Goal: Task Accomplishment & Management: Manage account settings

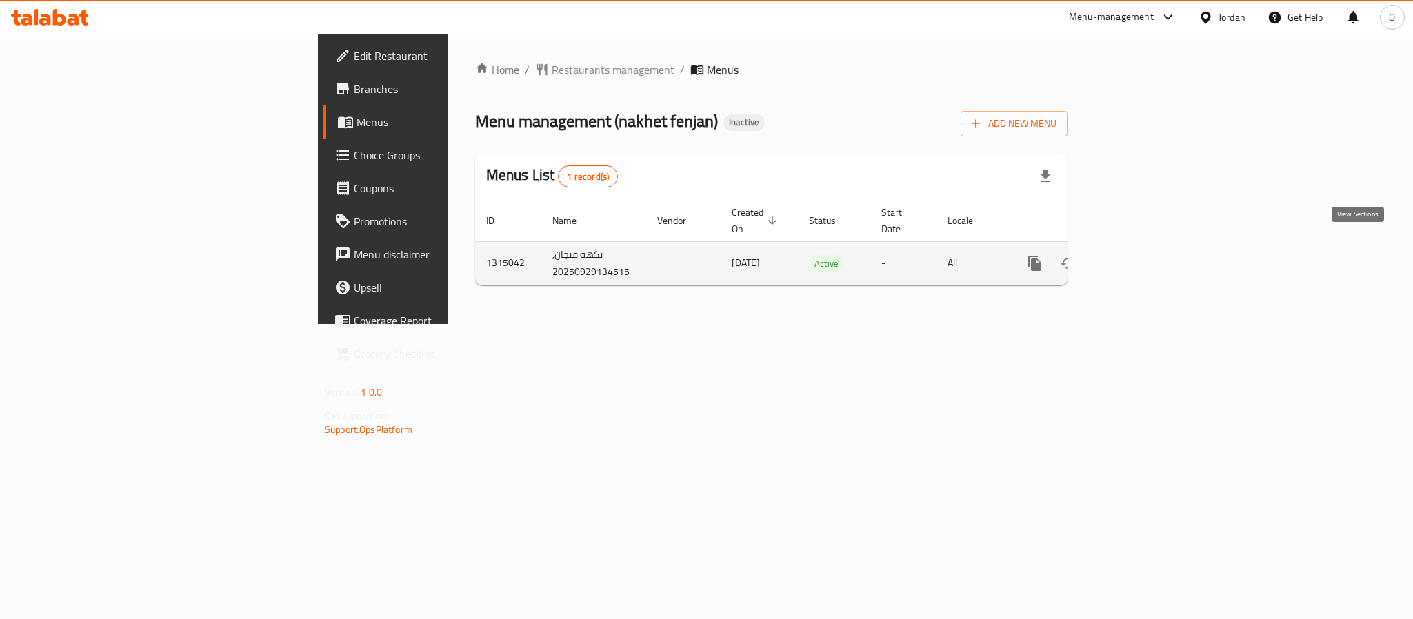
click at [1151, 261] on link "enhanced table" at bounding box center [1134, 263] width 33 height 33
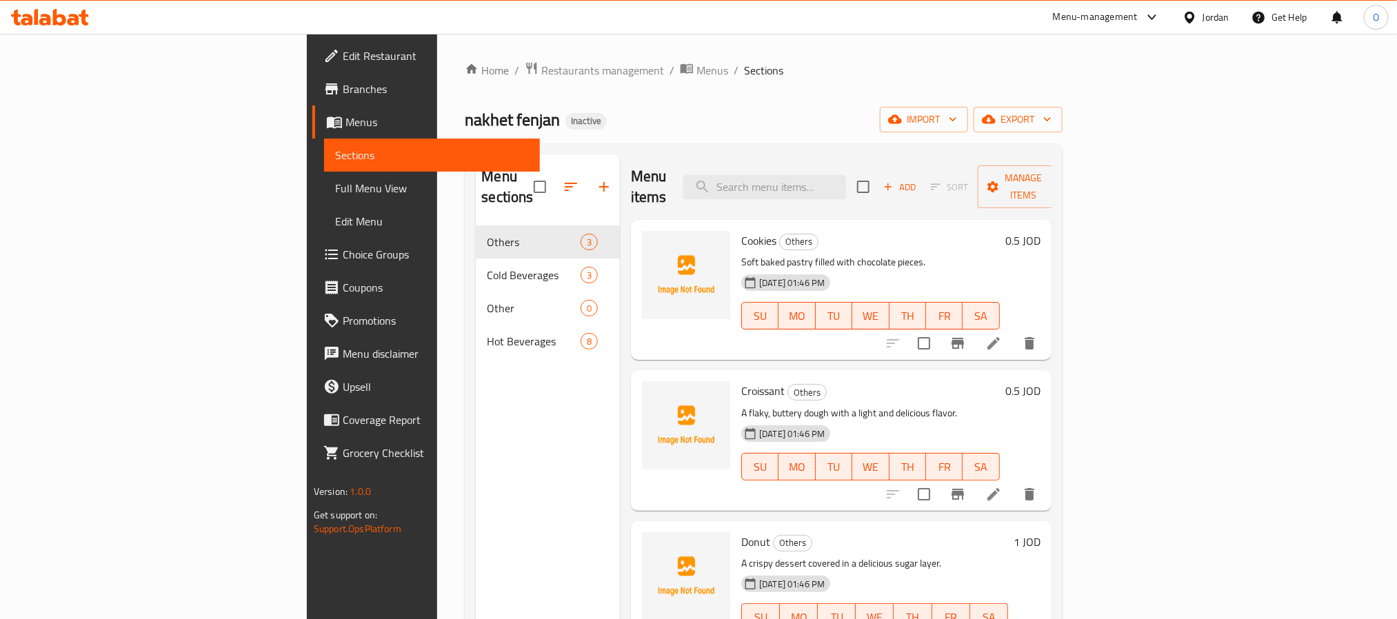
click at [749, 135] on div "Home / Restaurants management / Menus / Sections nakhet fenjan Inactive import …" at bounding box center [763, 422] width 597 height 723
click at [696, 69] on span "Menus" at bounding box center [712, 70] width 32 height 17
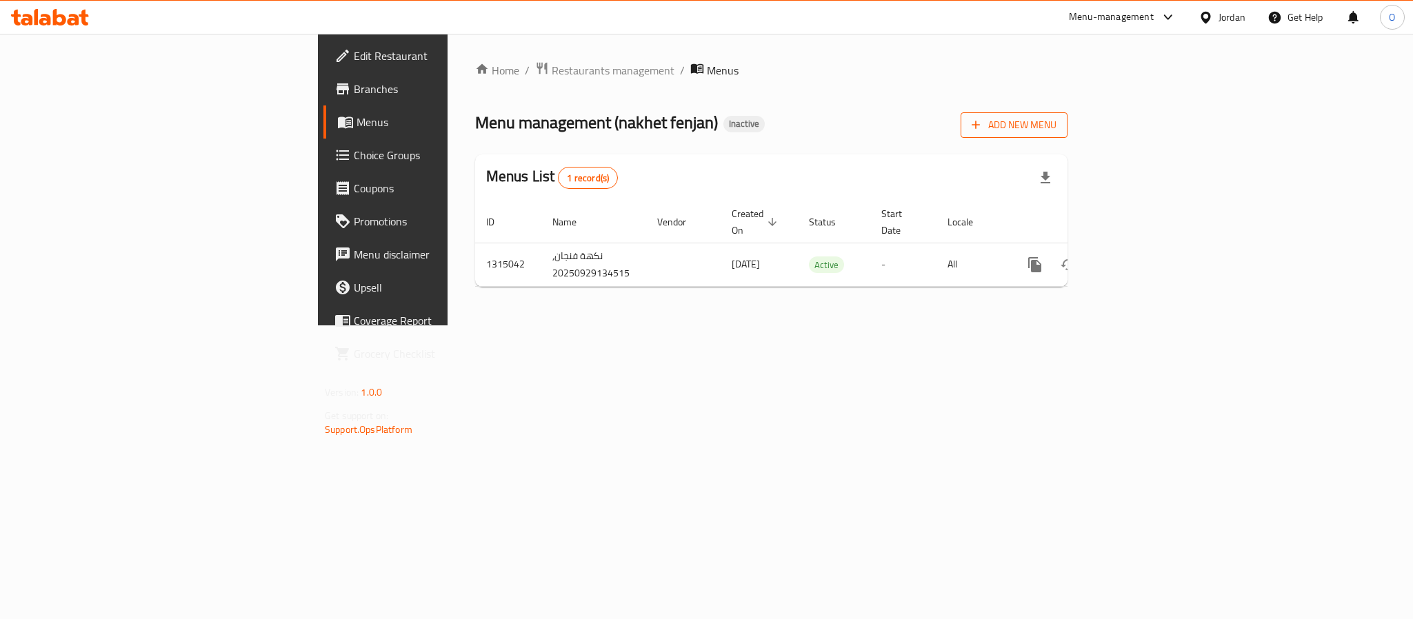
click at [1056, 119] on span "Add New Menu" at bounding box center [1013, 125] width 85 height 17
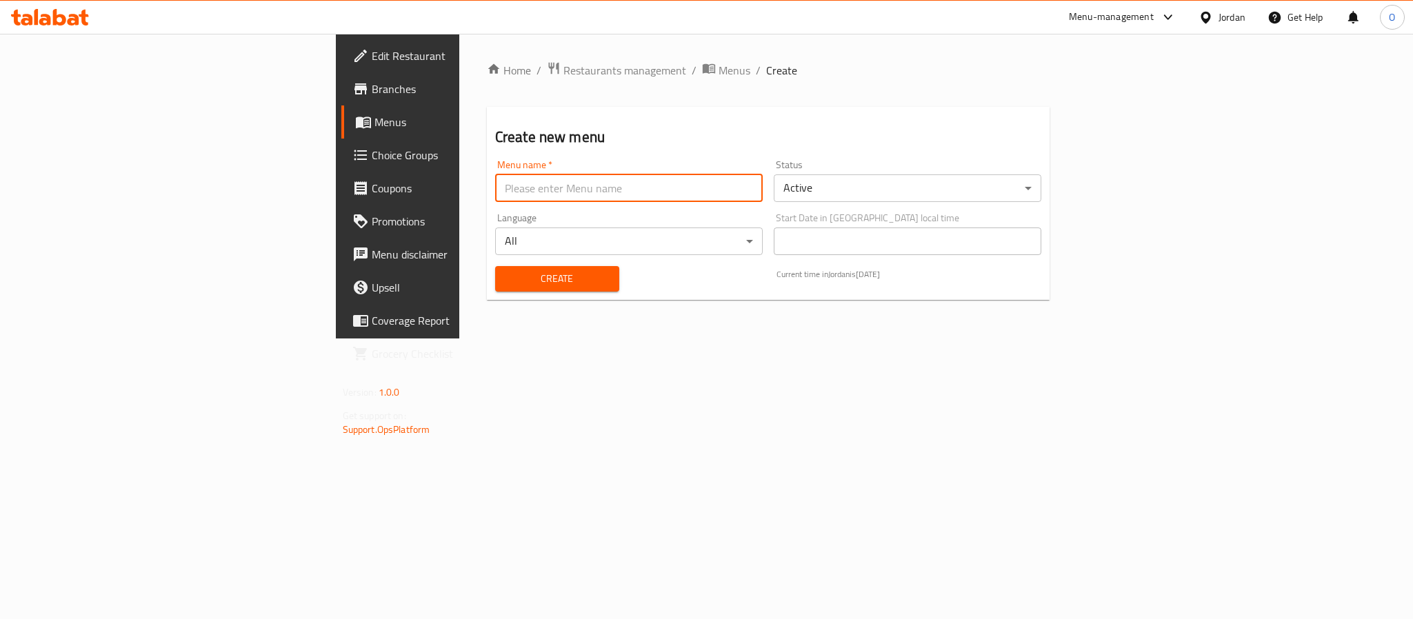
click at [704, 192] on input "text" at bounding box center [628, 188] width 267 height 28
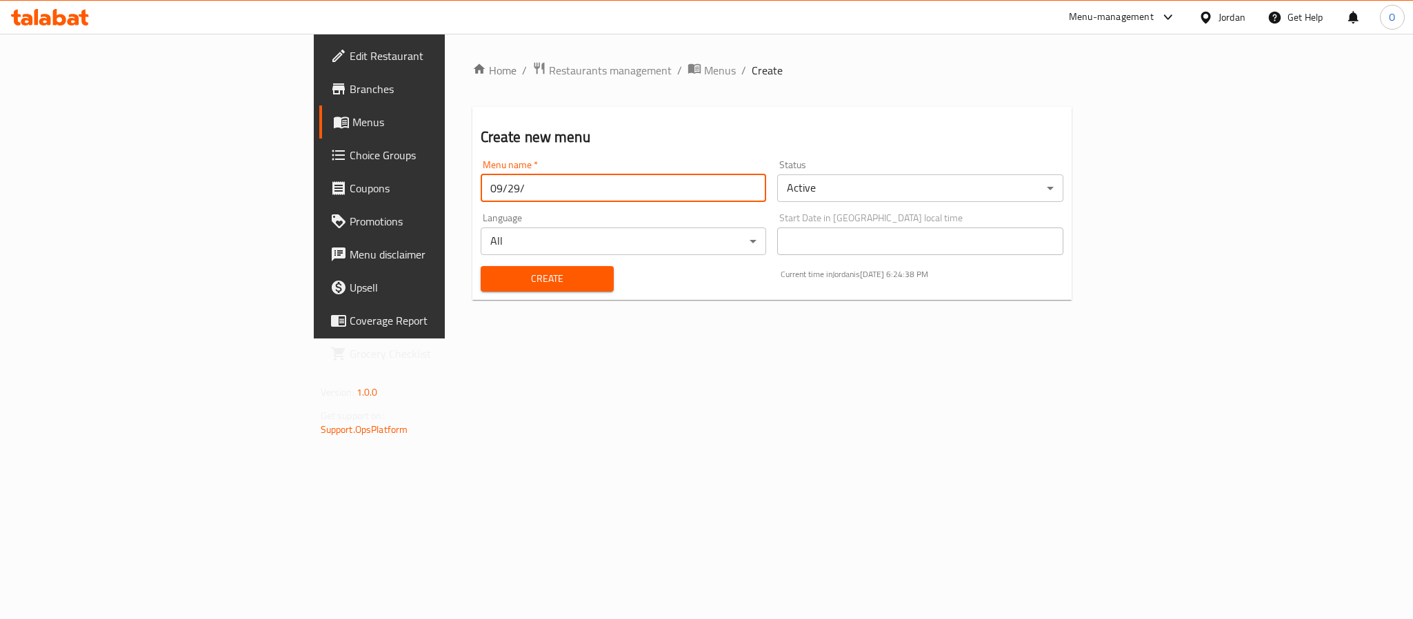
type input "[DATE]"
click at [481, 266] on button "Create" at bounding box center [547, 279] width 133 height 26
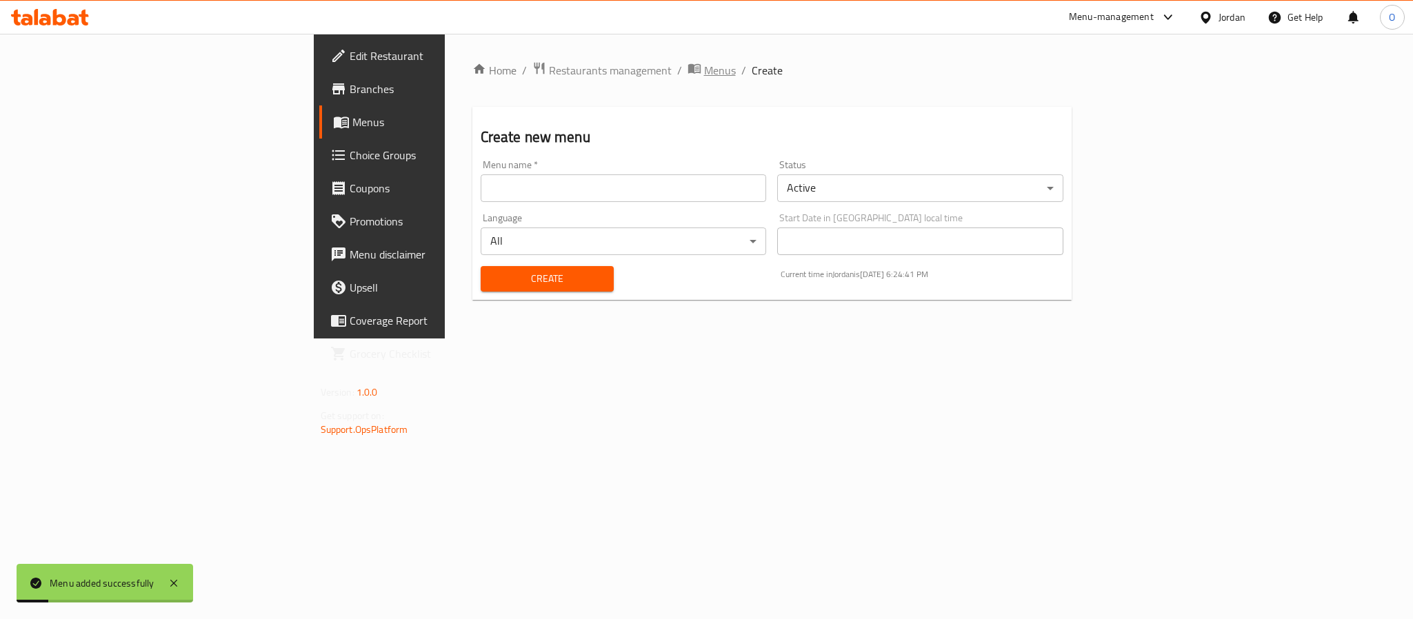
click at [704, 71] on span "Menus" at bounding box center [720, 70] width 32 height 17
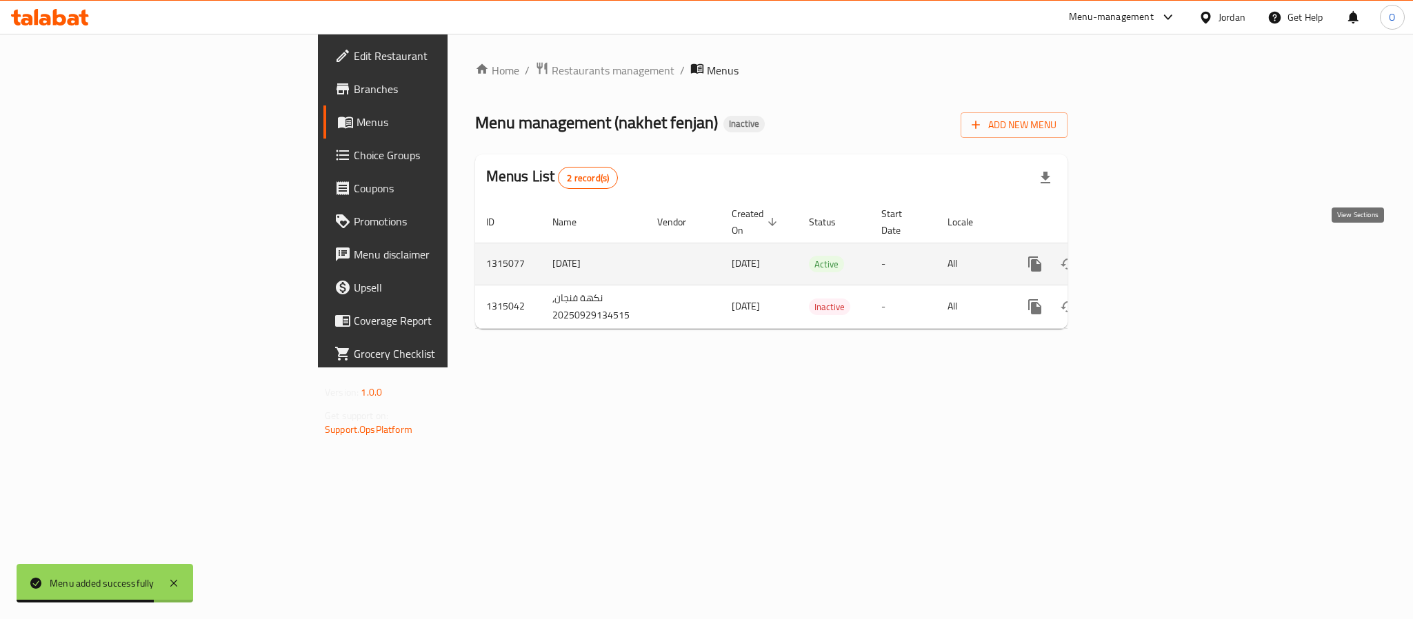
click at [1151, 248] on link "enhanced table" at bounding box center [1134, 264] width 33 height 33
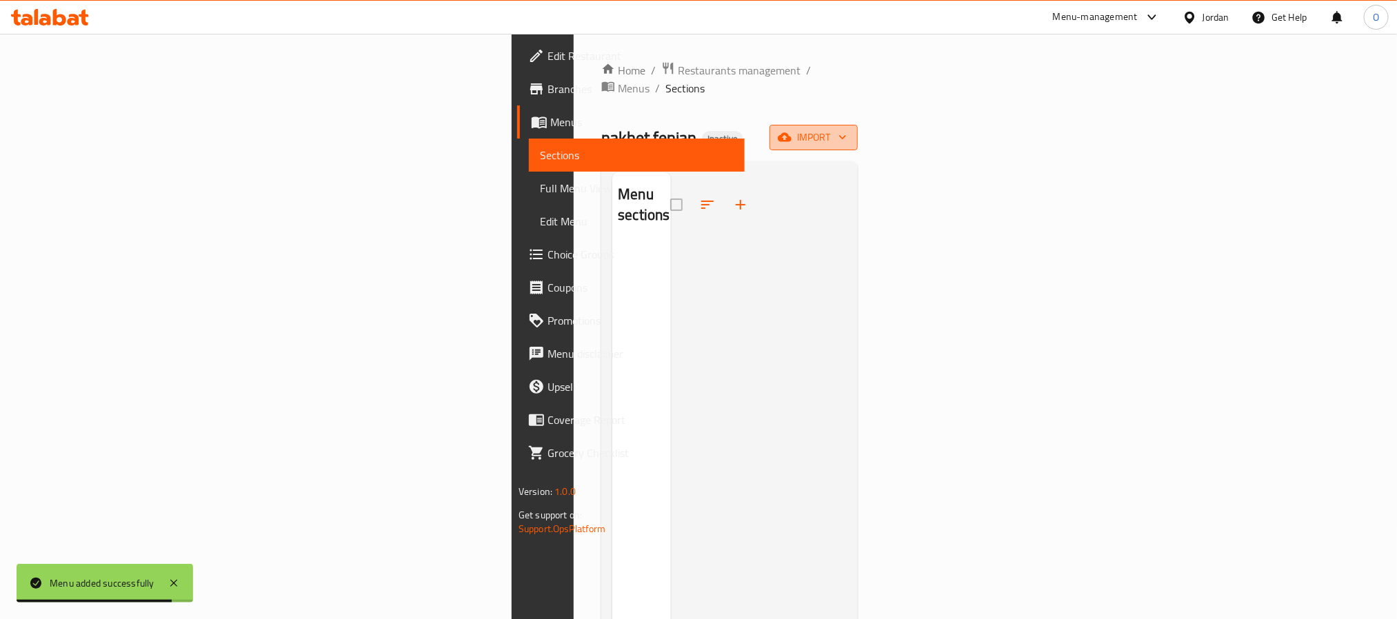
click at [847, 129] on span "import" at bounding box center [813, 137] width 66 height 17
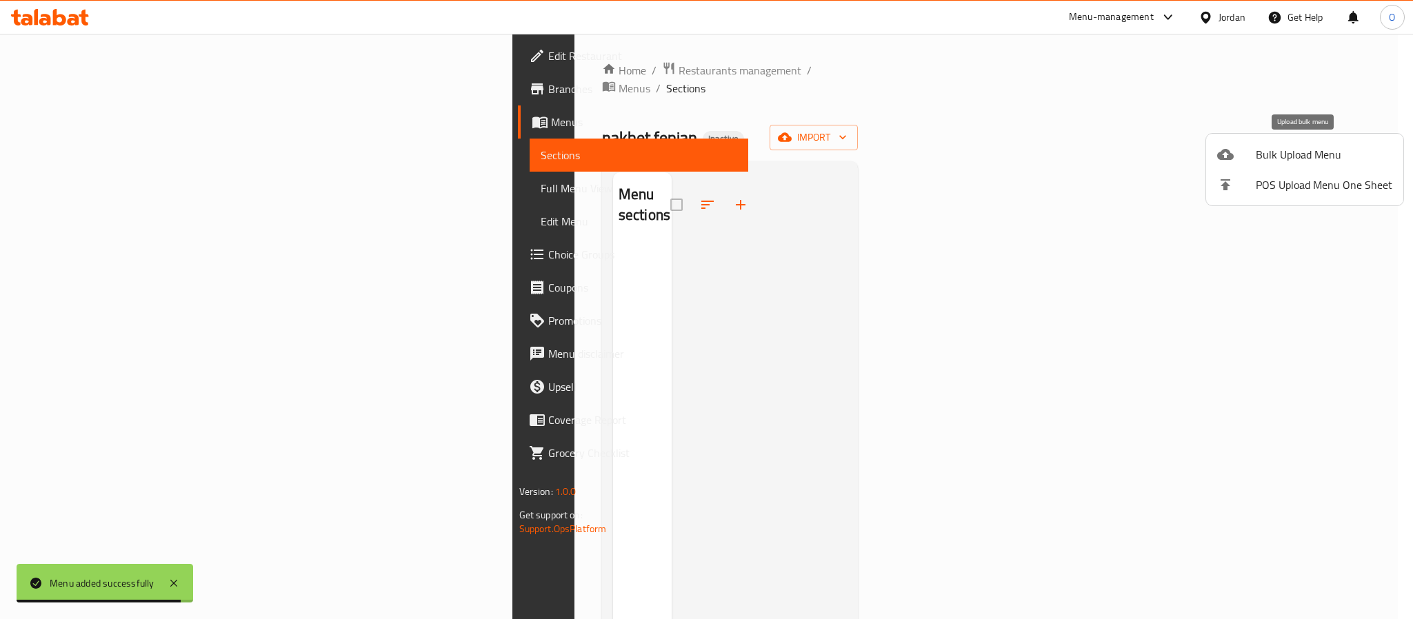
click at [1273, 147] on span "Bulk Upload Menu" at bounding box center [1323, 154] width 137 height 17
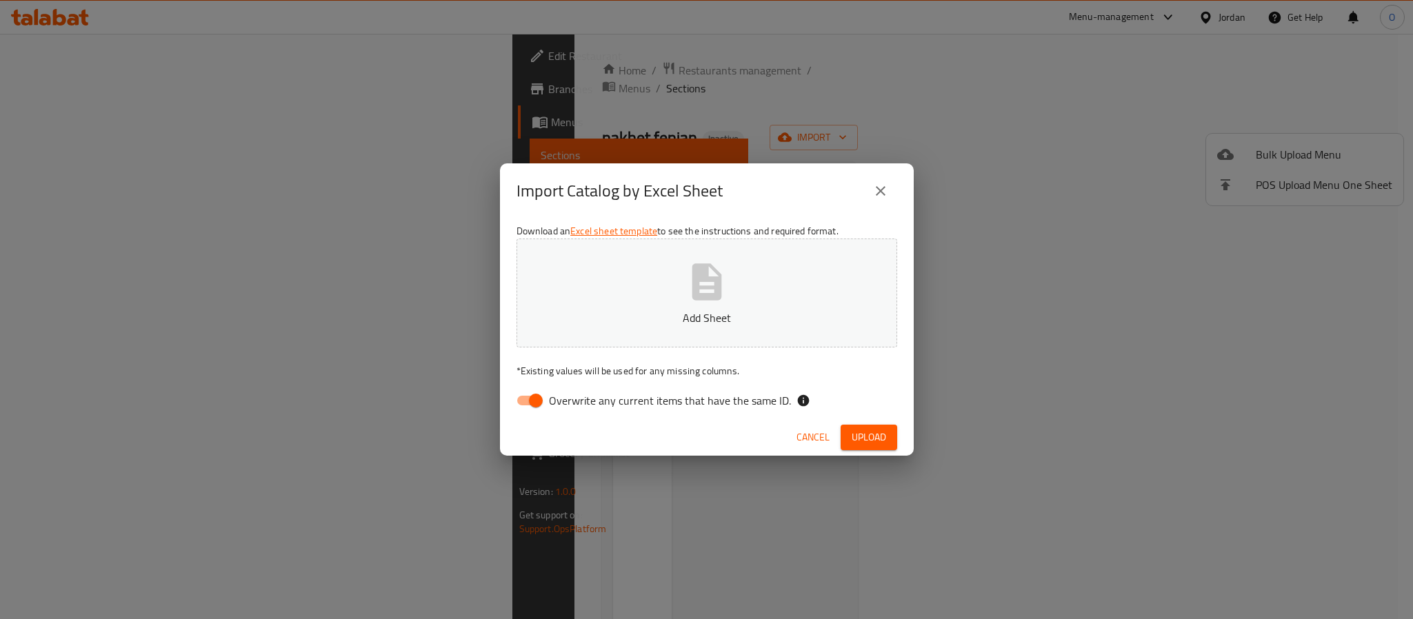
click at [521, 405] on input "Overwrite any current items that have the same ID." at bounding box center [535, 400] width 79 height 26
checkbox input "false"
click at [871, 452] on div "Cancel Upload" at bounding box center [707, 437] width 414 height 37
click at [871, 431] on span "Upload" at bounding box center [868, 437] width 34 height 17
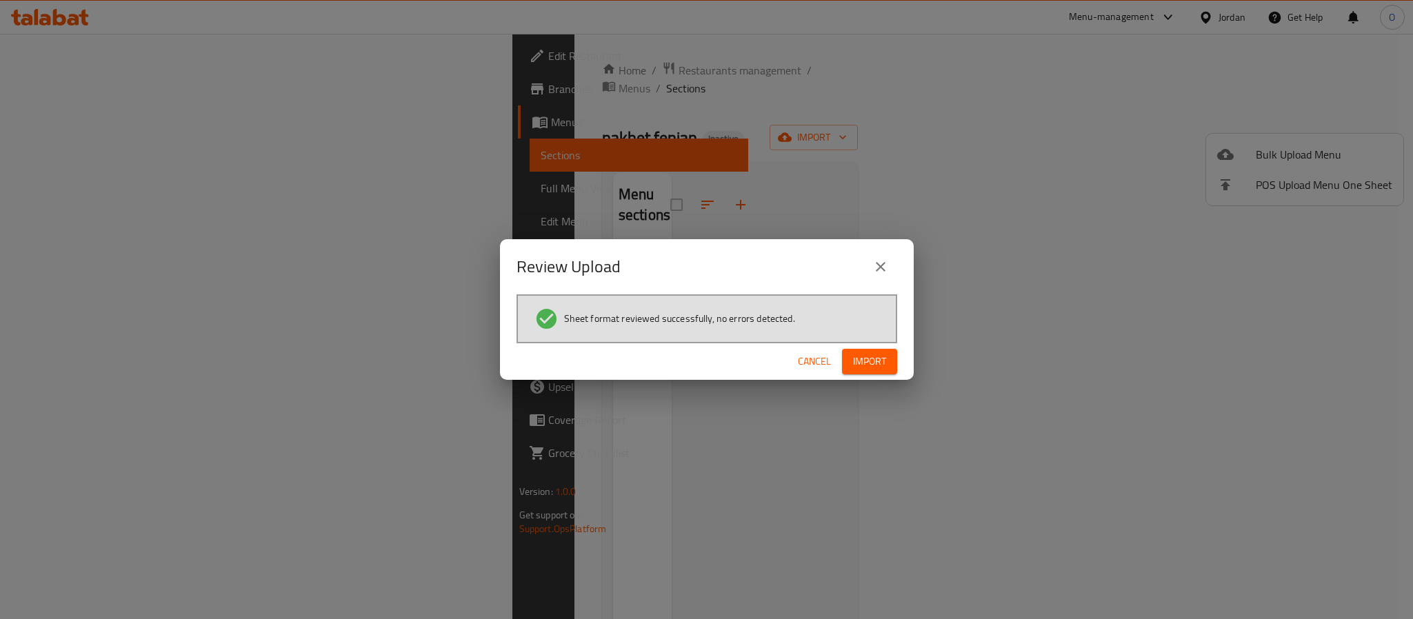
click at [867, 362] on span "Import" at bounding box center [869, 361] width 33 height 17
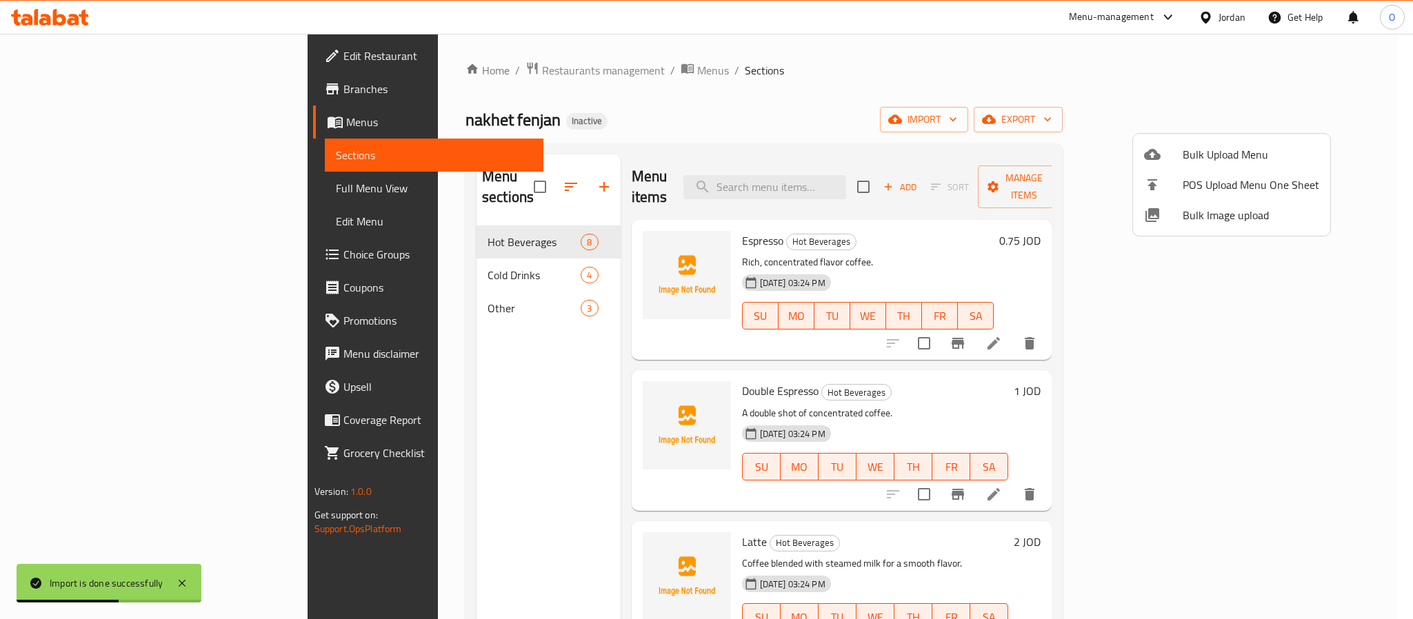
click at [104, 184] on div at bounding box center [706, 309] width 1413 height 619
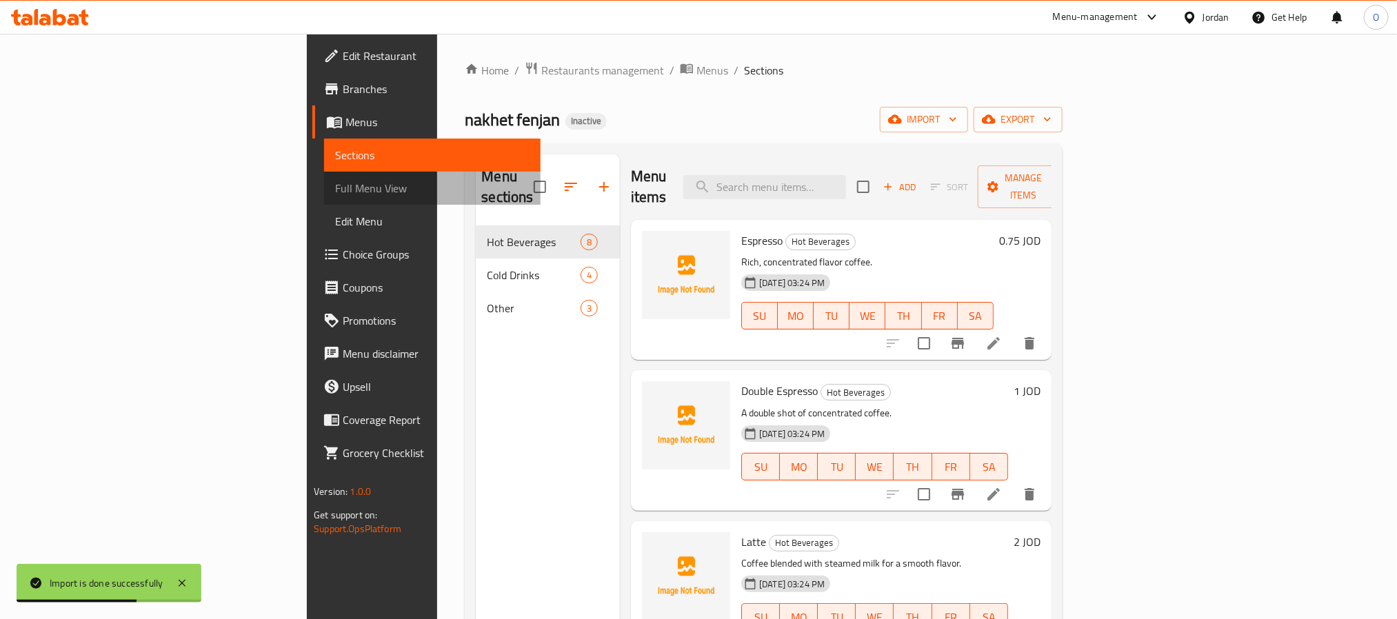
click at [335, 184] on span "Full Menu View" at bounding box center [432, 188] width 194 height 17
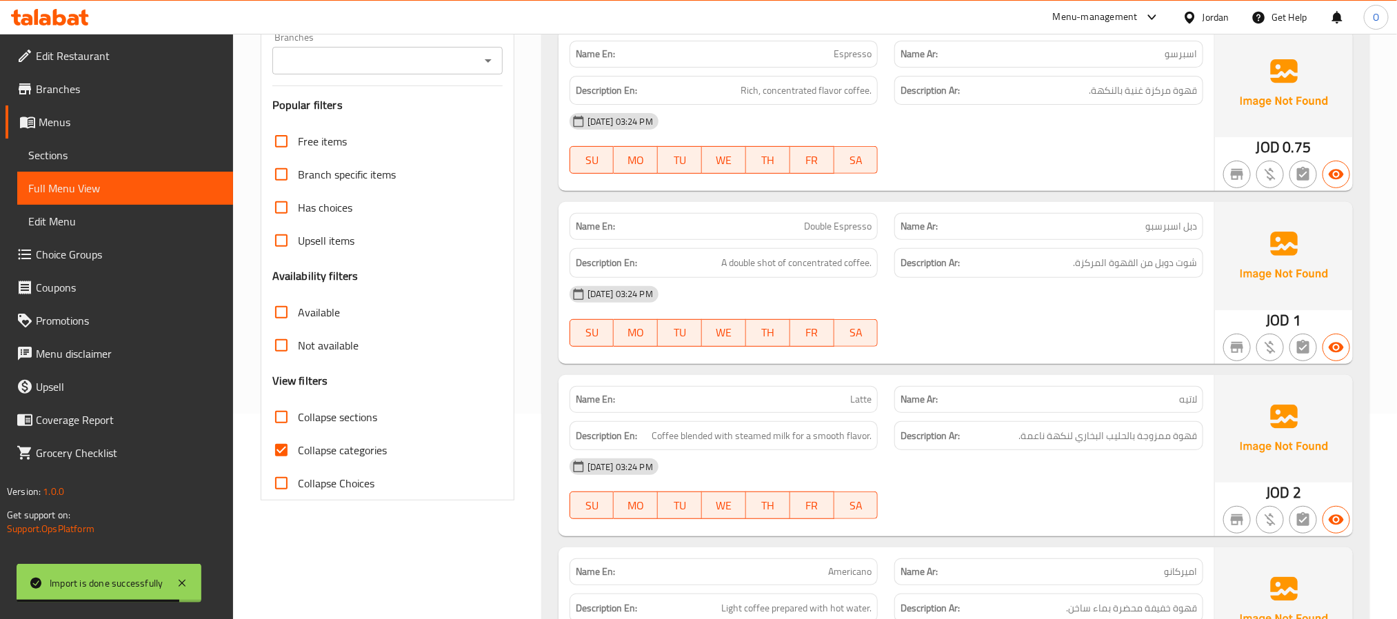
scroll to position [207, 0]
click at [331, 443] on span "Collapse categories" at bounding box center [342, 449] width 89 height 17
click at [298, 443] on input "Collapse categories" at bounding box center [281, 448] width 33 height 33
checkbox input "false"
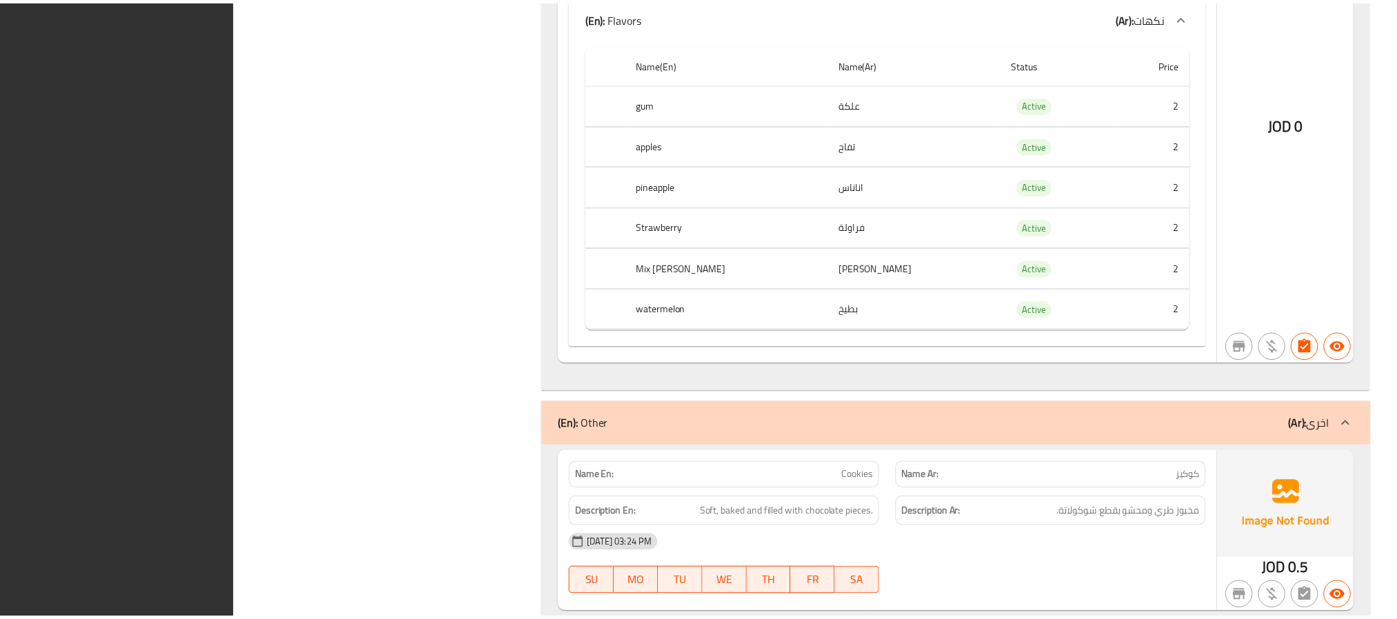
scroll to position [2807, 0]
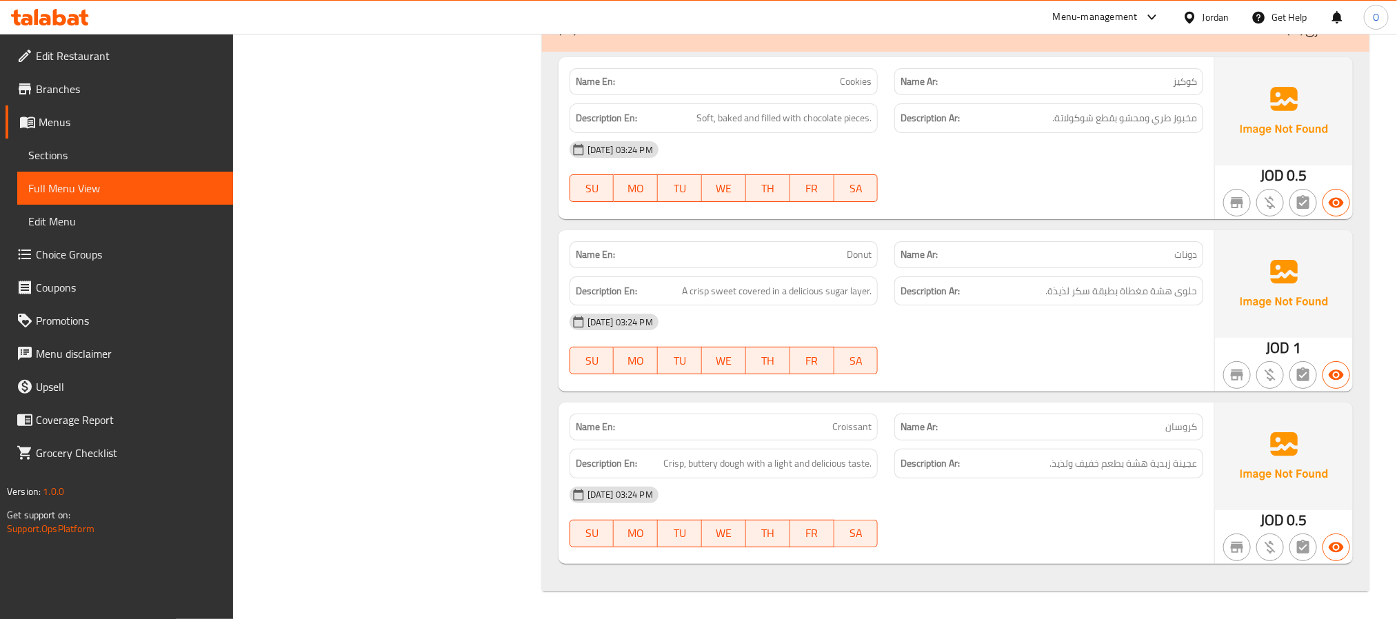
drag, startPoint x: 89, startPoint y: 52, endPoint x: 100, endPoint y: 50, distance: 11.4
click at [89, 52] on span "Edit Restaurant" at bounding box center [129, 56] width 186 height 17
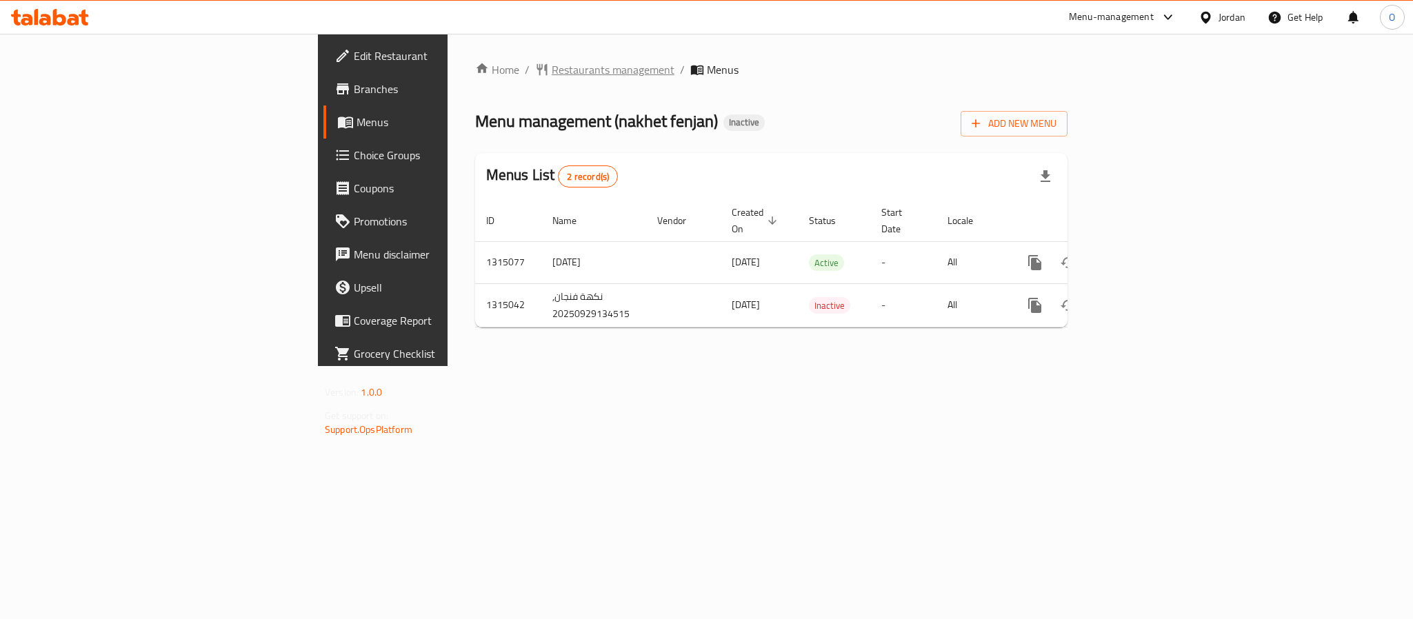
click at [552, 63] on span "Restaurants management" at bounding box center [613, 69] width 123 height 17
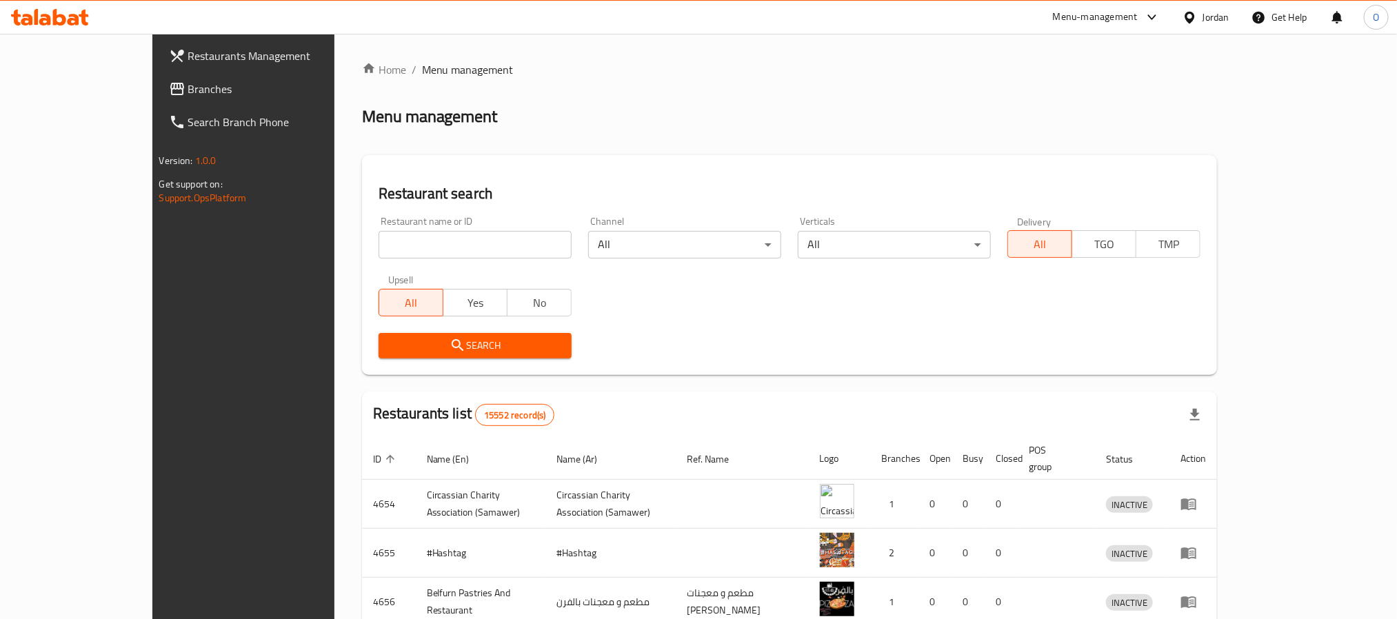
click at [188, 90] on span "Branches" at bounding box center [281, 89] width 186 height 17
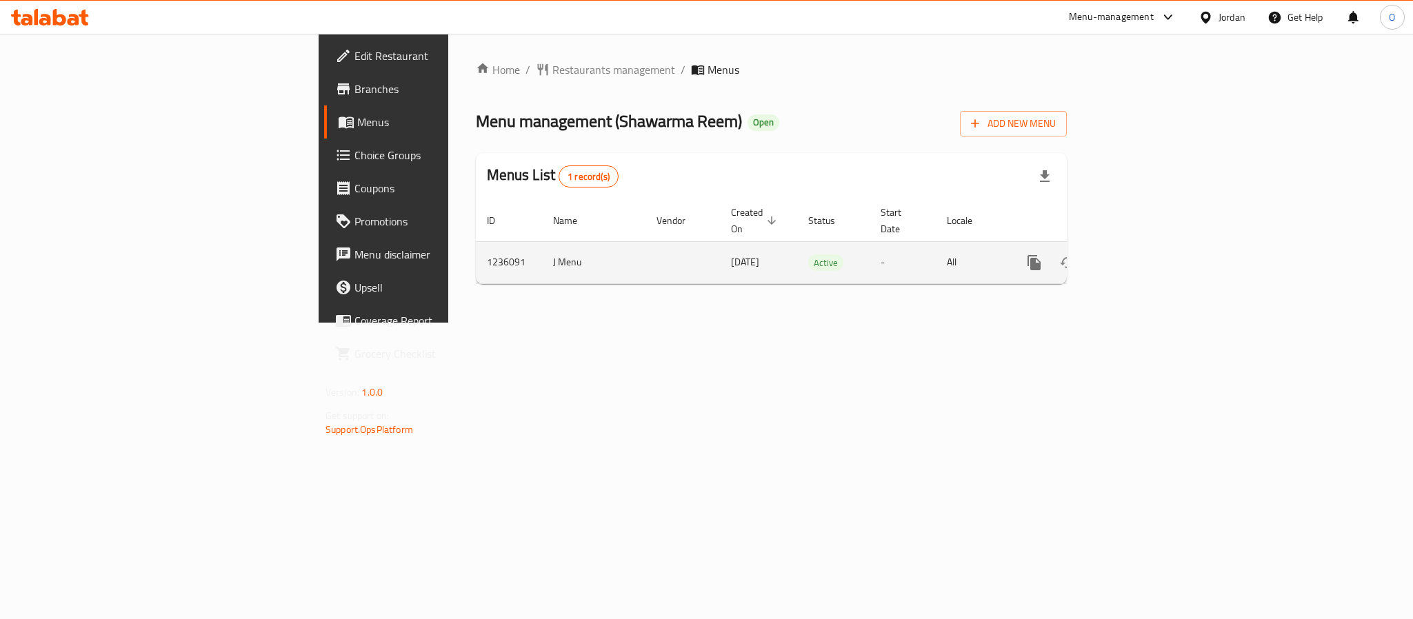
click at [1150, 263] on link "enhanced table" at bounding box center [1133, 262] width 33 height 33
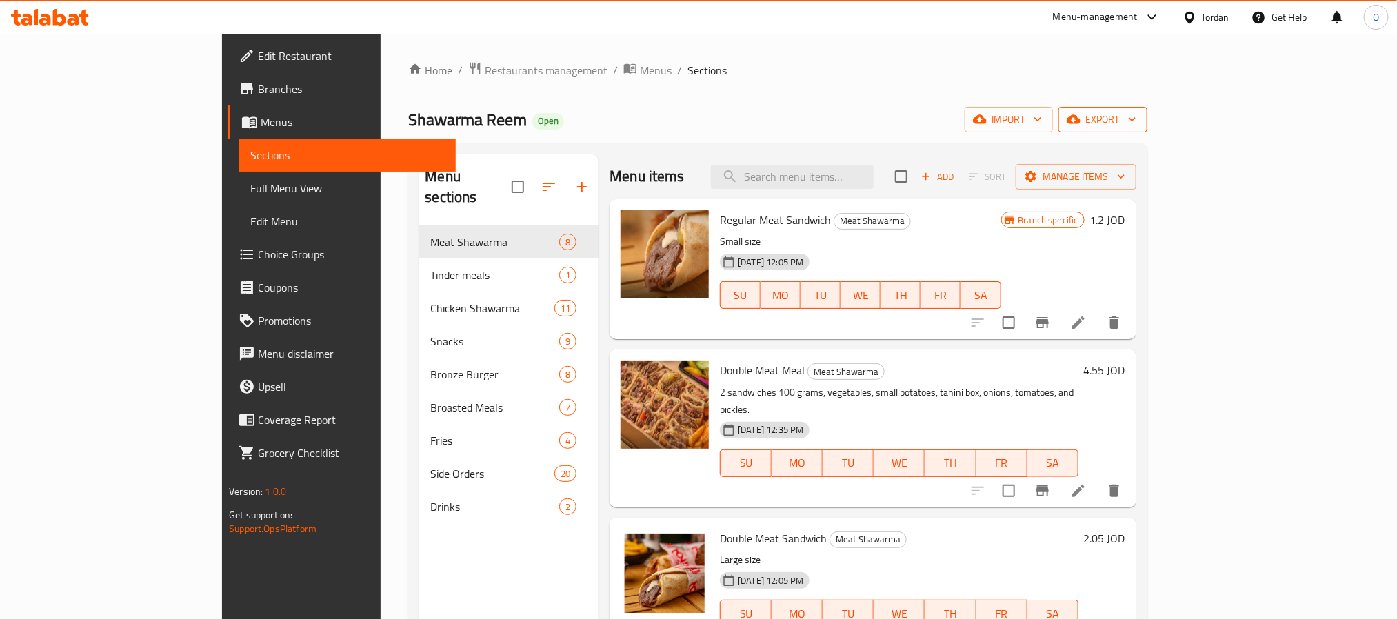
click at [1080, 112] on icon "button" at bounding box center [1074, 119] width 14 height 14
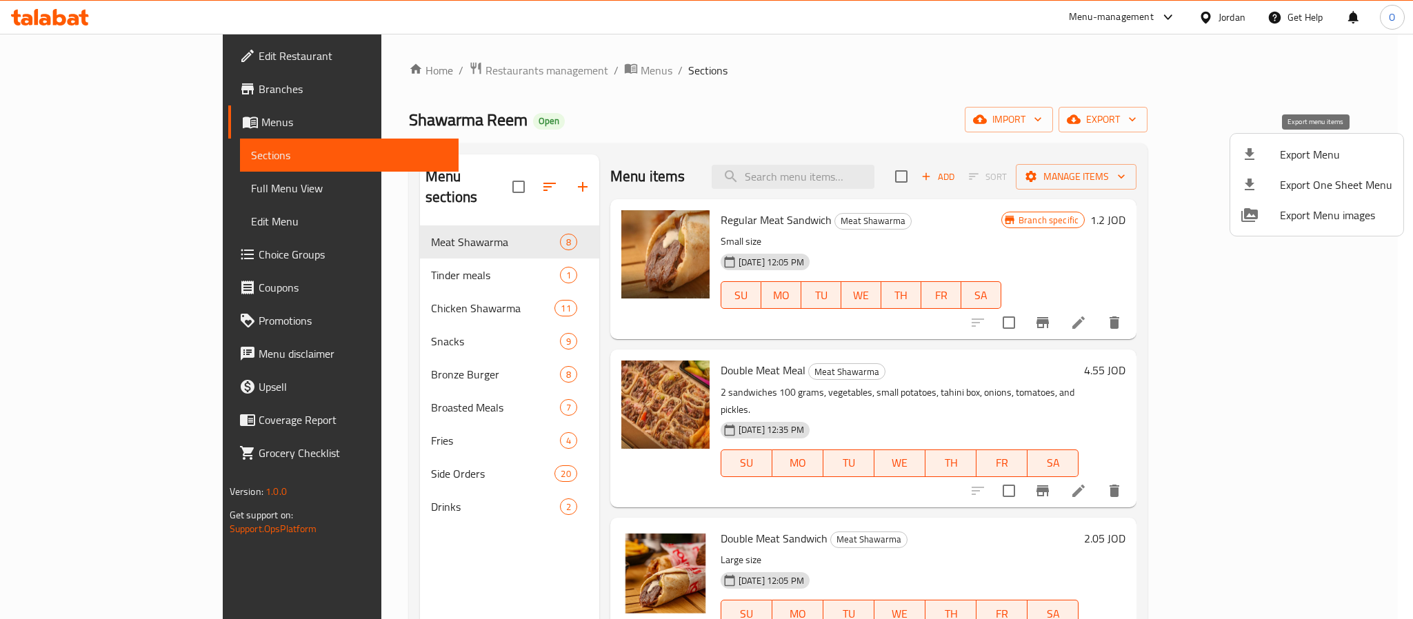
click at [1291, 149] on span "Export Menu" at bounding box center [1336, 154] width 112 height 17
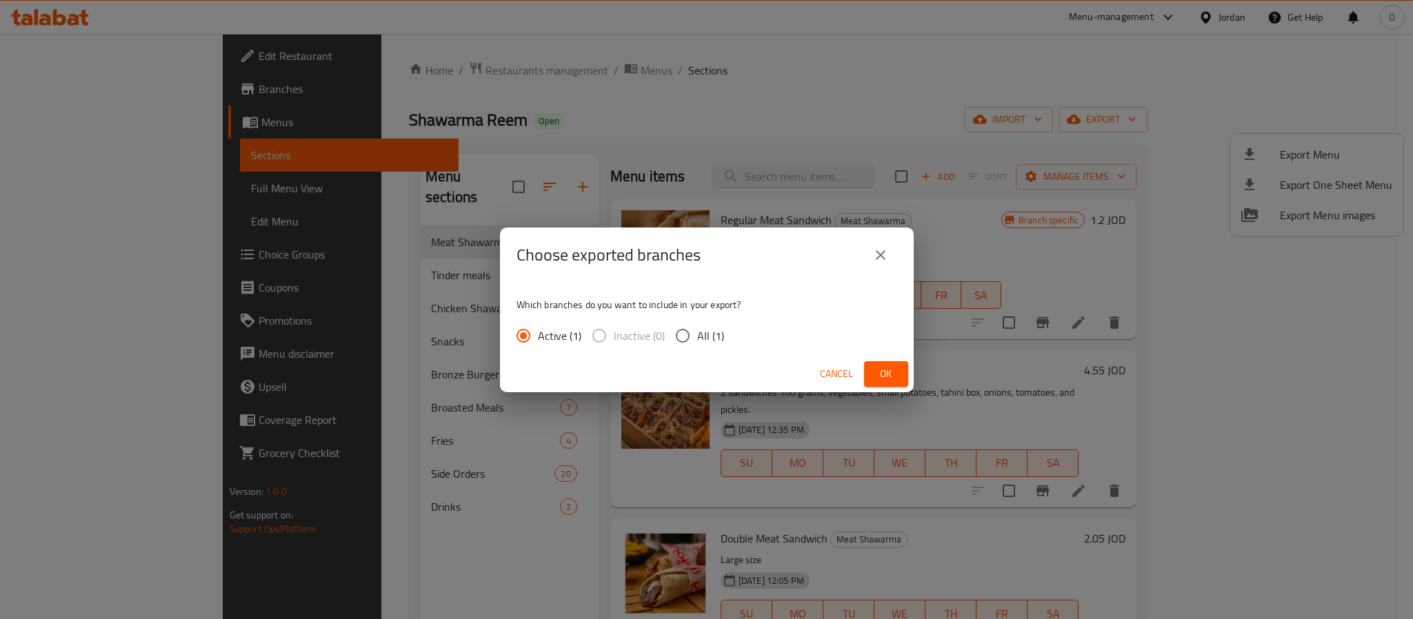
click at [877, 358] on div "Cancel Ok" at bounding box center [707, 374] width 414 height 37
click at [880, 377] on span "Ok" at bounding box center [886, 373] width 22 height 17
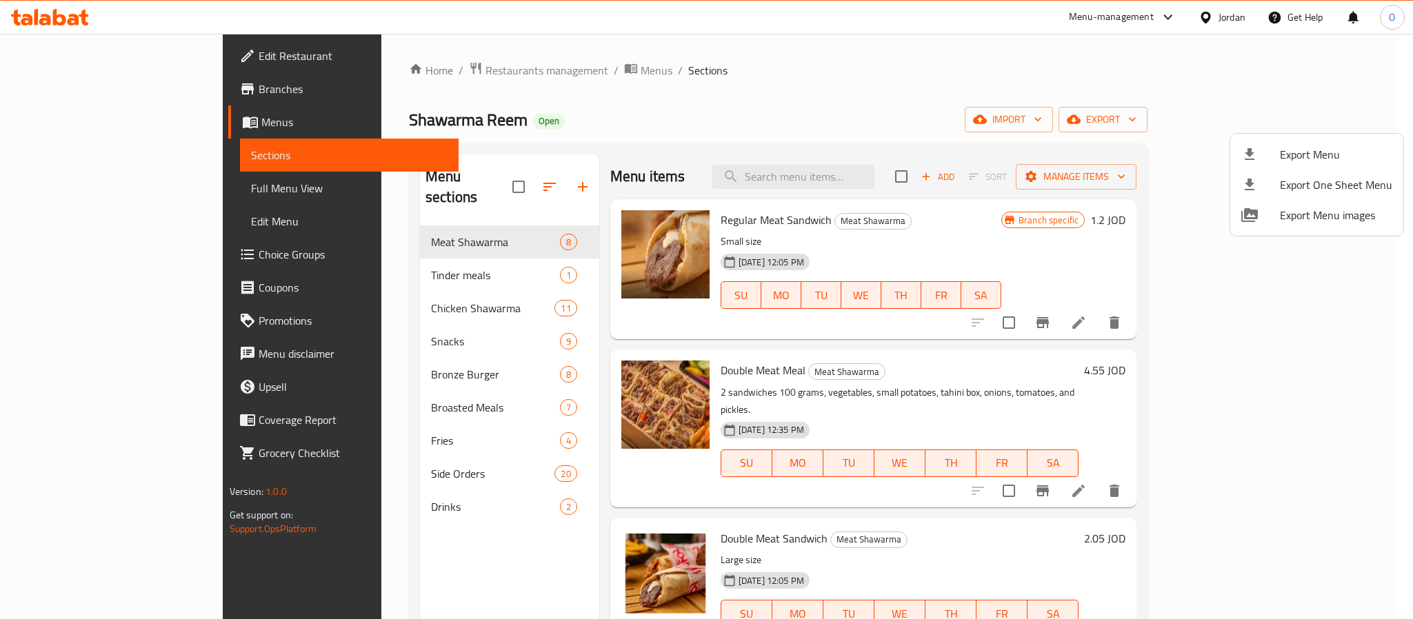
click at [81, 94] on div at bounding box center [706, 309] width 1413 height 619
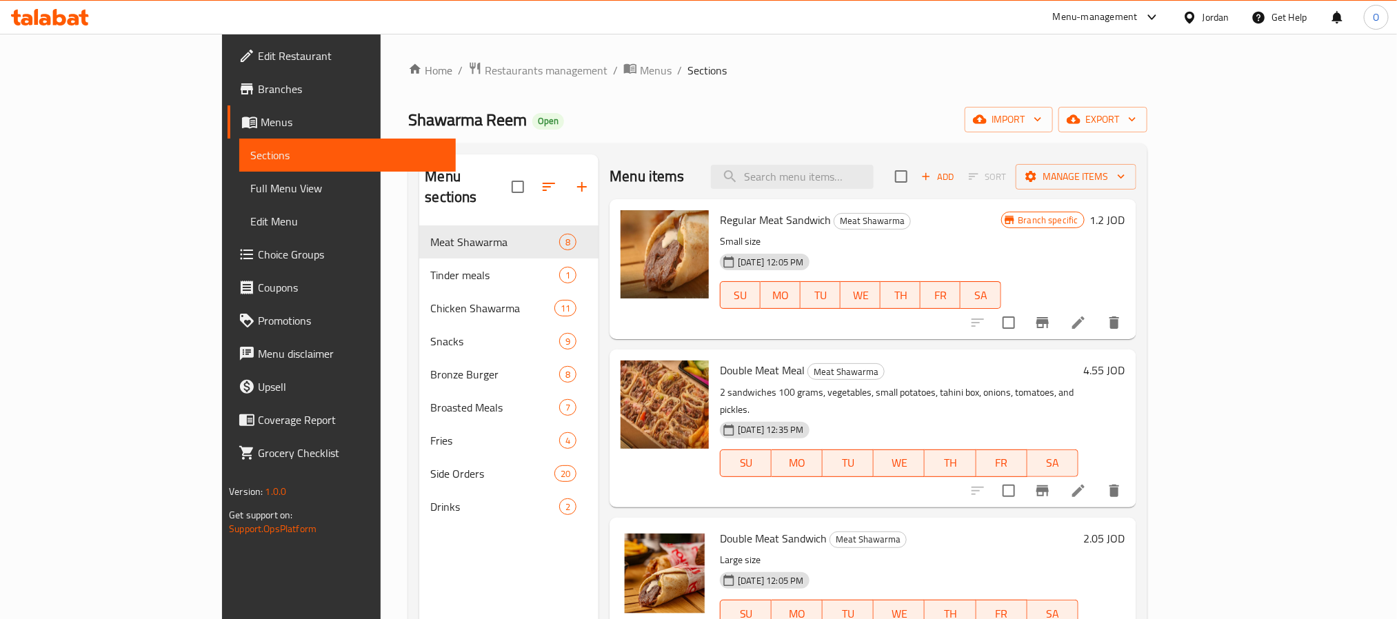
click at [258, 81] on span "Branches" at bounding box center [351, 89] width 186 height 17
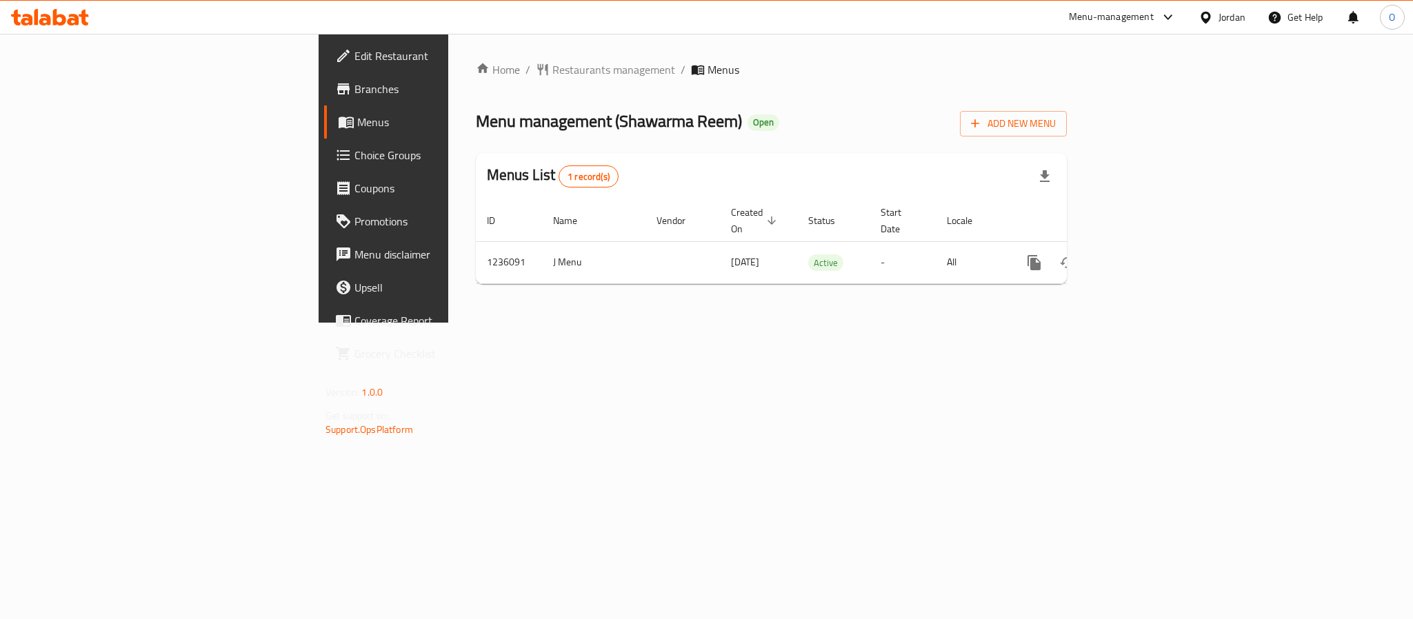
drag, startPoint x: 137, startPoint y: 85, endPoint x: 172, endPoint y: 0, distance: 91.5
click at [354, 83] on span "Branches" at bounding box center [448, 89] width 189 height 17
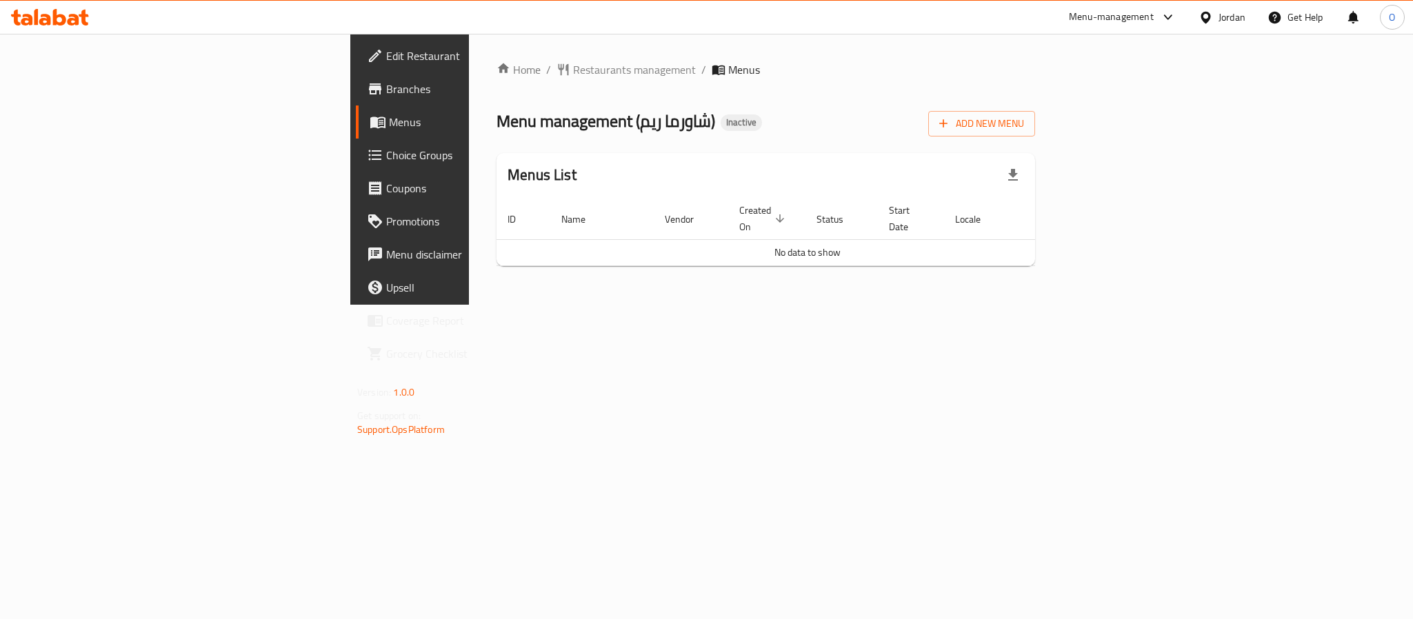
click at [1021, 176] on icon "button" at bounding box center [1012, 175] width 17 height 17
click at [1024, 117] on span "Add New Menu" at bounding box center [981, 123] width 85 height 17
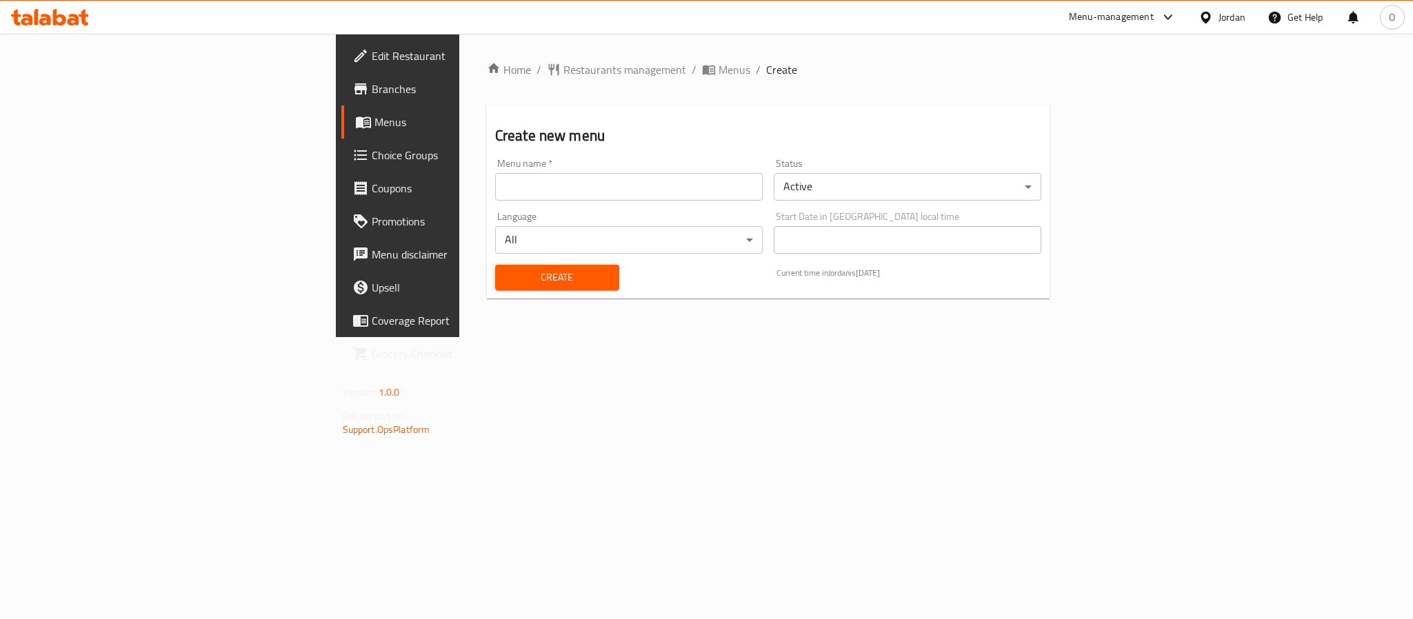
click at [495, 168] on div "Menu name   * Menu name *" at bounding box center [628, 180] width 267 height 42
click at [495, 179] on input "text" at bounding box center [628, 187] width 267 height 28
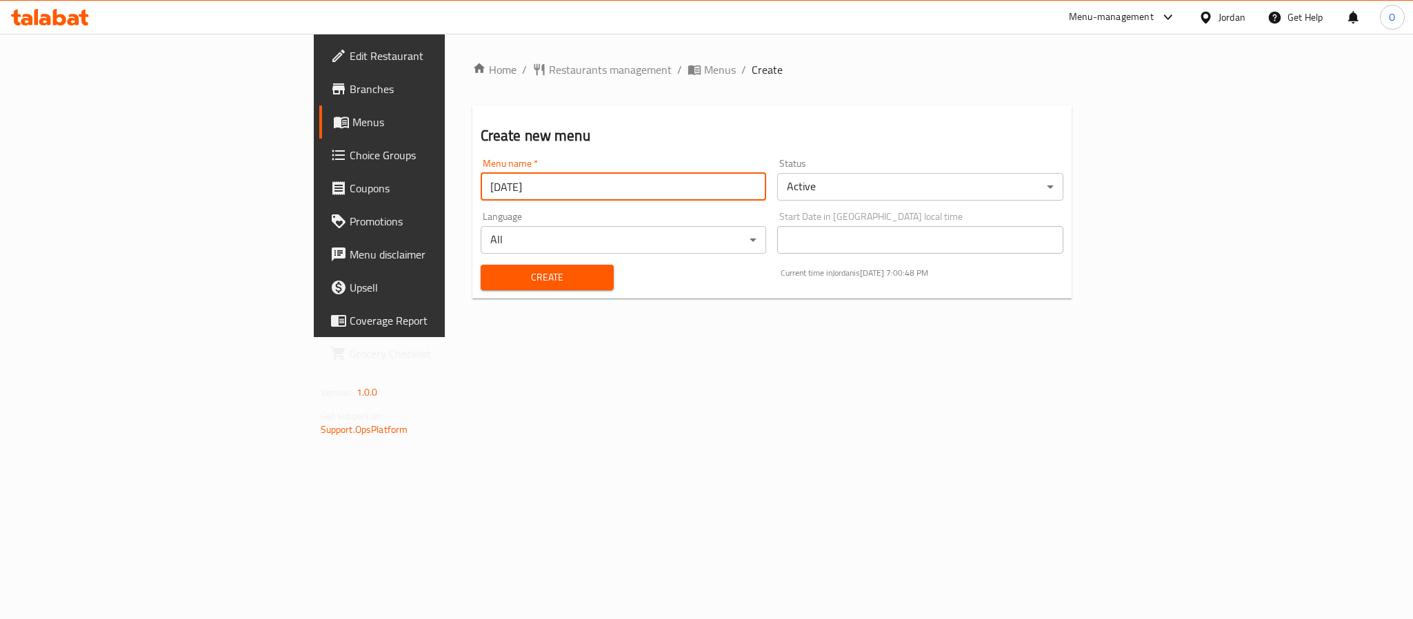
type input "[DATE]"
click at [481, 265] on button "Create" at bounding box center [547, 278] width 133 height 26
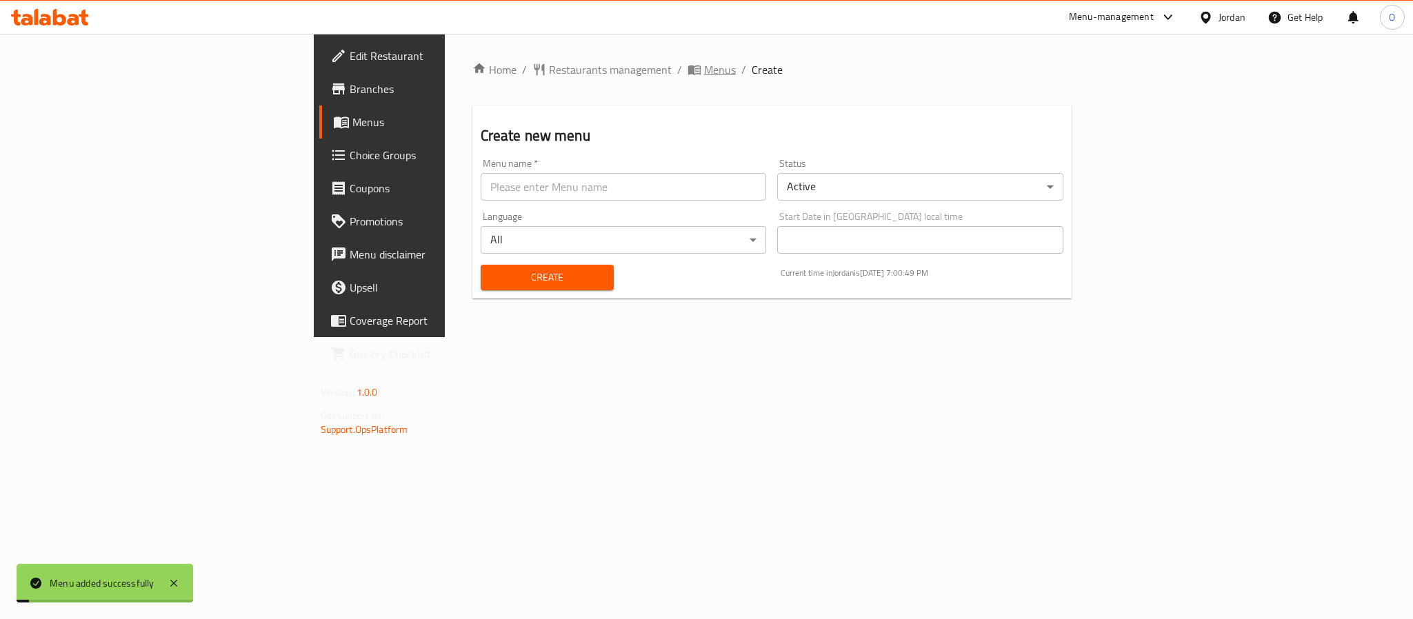
click at [704, 63] on span "Menus" at bounding box center [720, 69] width 32 height 17
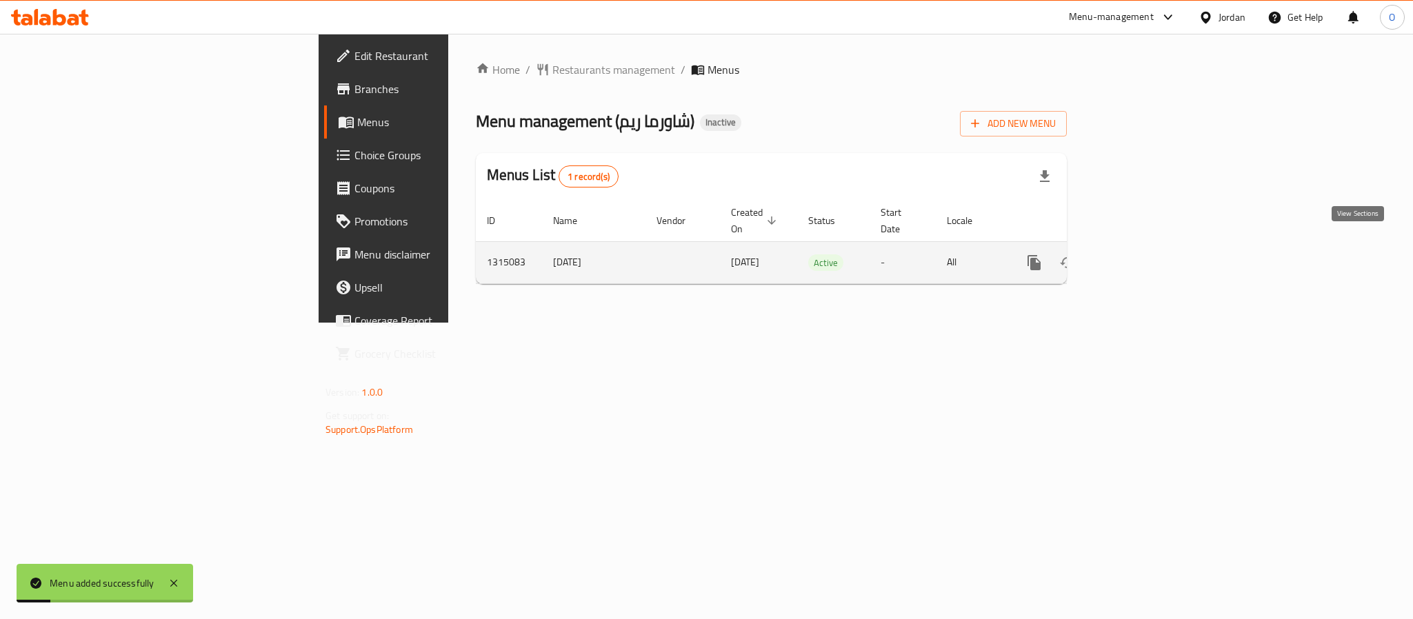
click at [1150, 246] on link "enhanced table" at bounding box center [1133, 262] width 33 height 33
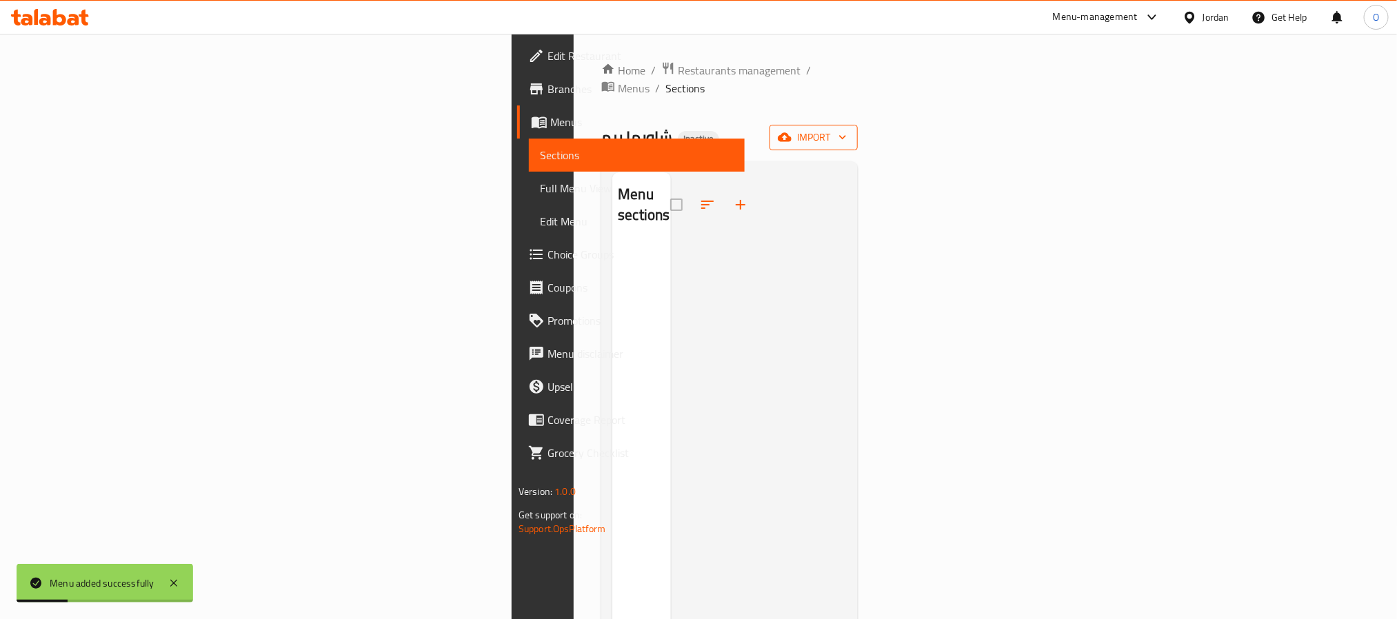
click at [858, 125] on button "import" at bounding box center [813, 138] width 88 height 26
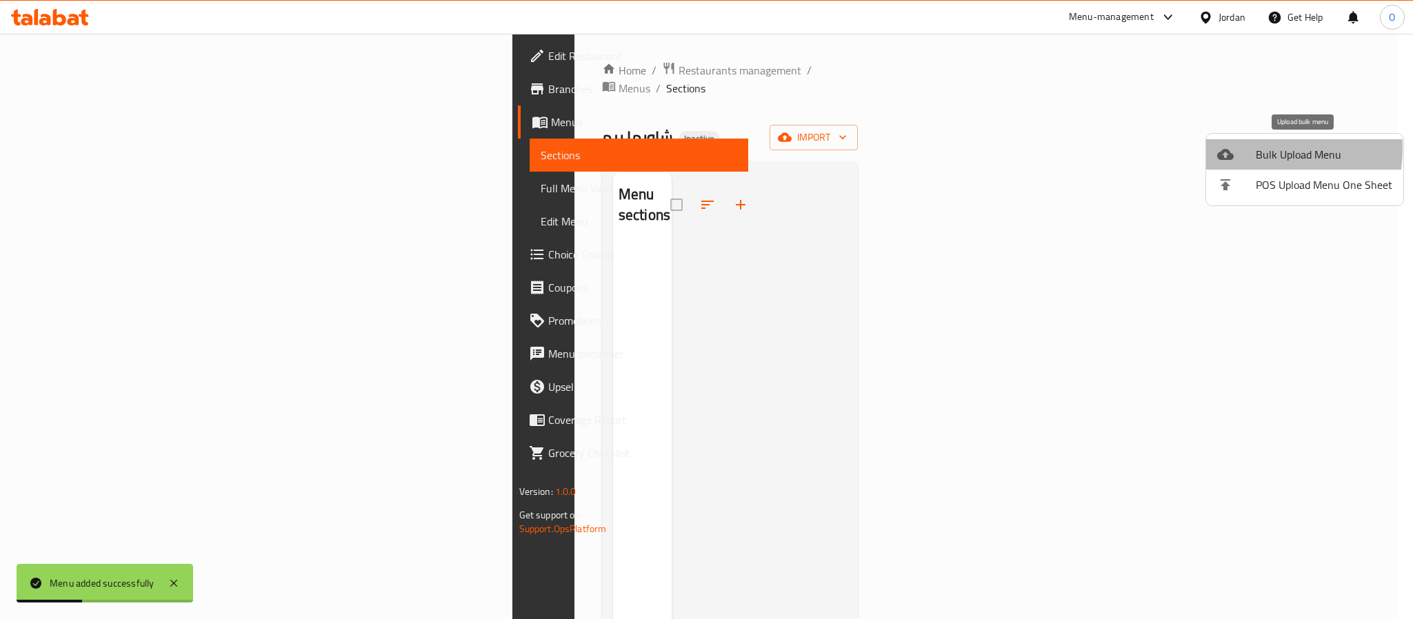
click at [1235, 148] on div at bounding box center [1236, 154] width 39 height 17
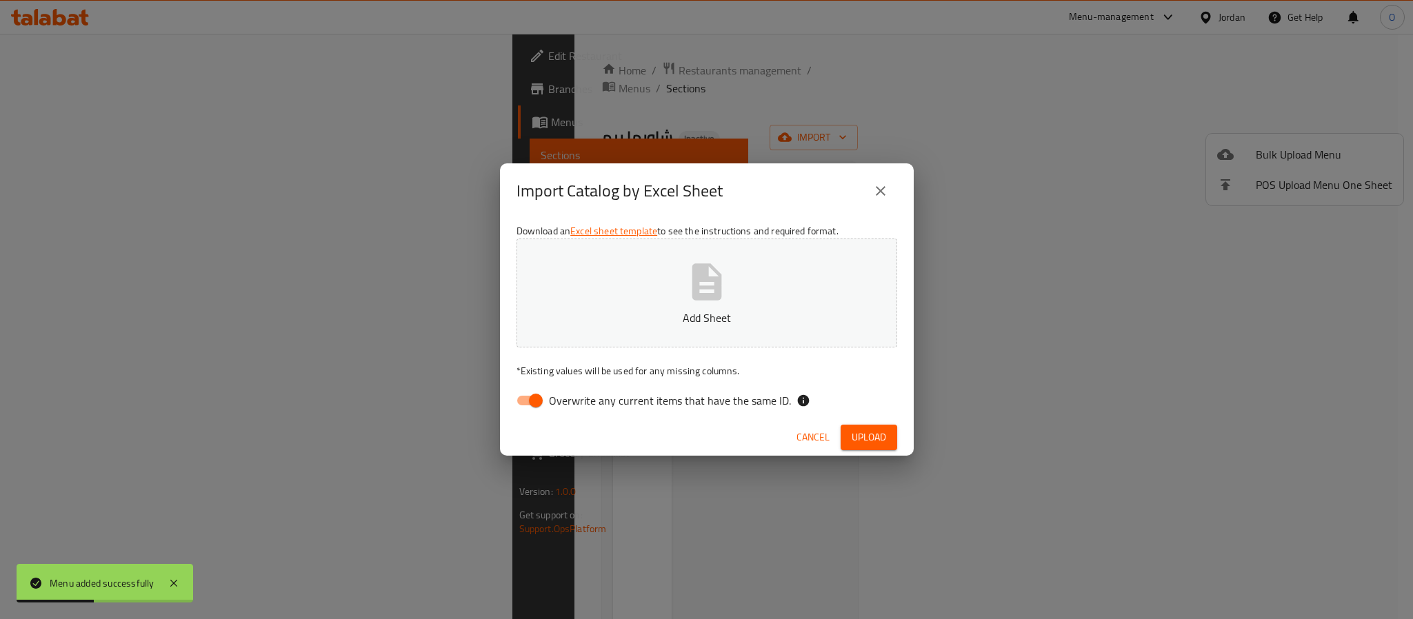
click at [530, 393] on input "Overwrite any current items that have the same ID." at bounding box center [535, 400] width 79 height 26
checkbox input "false"
click at [883, 438] on span "Upload" at bounding box center [868, 437] width 34 height 17
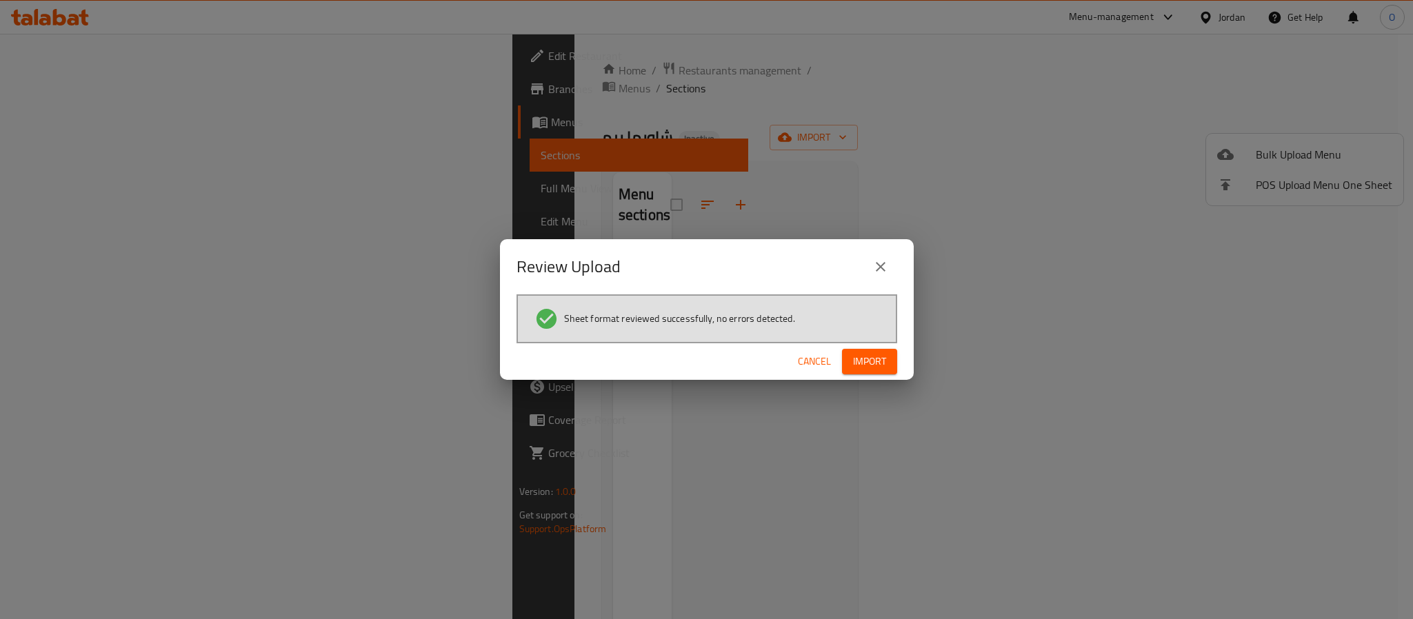
click at [878, 354] on span "Import" at bounding box center [869, 361] width 33 height 17
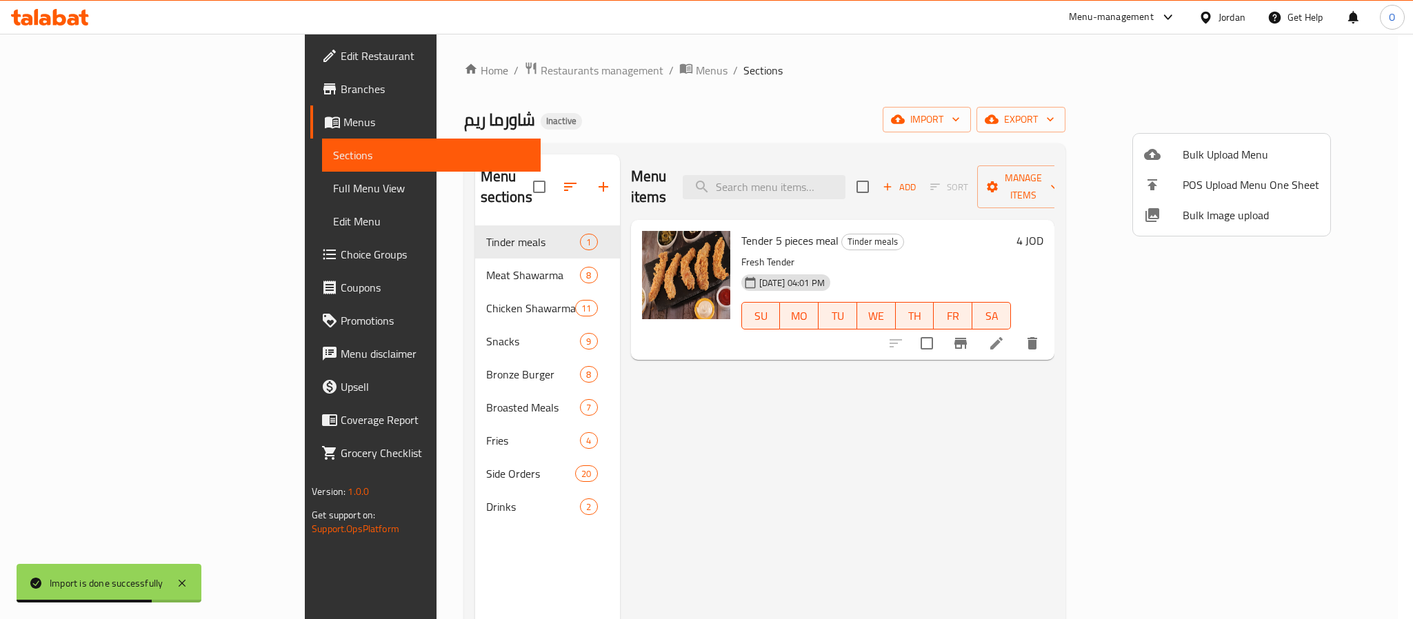
click at [85, 85] on div at bounding box center [706, 309] width 1413 height 619
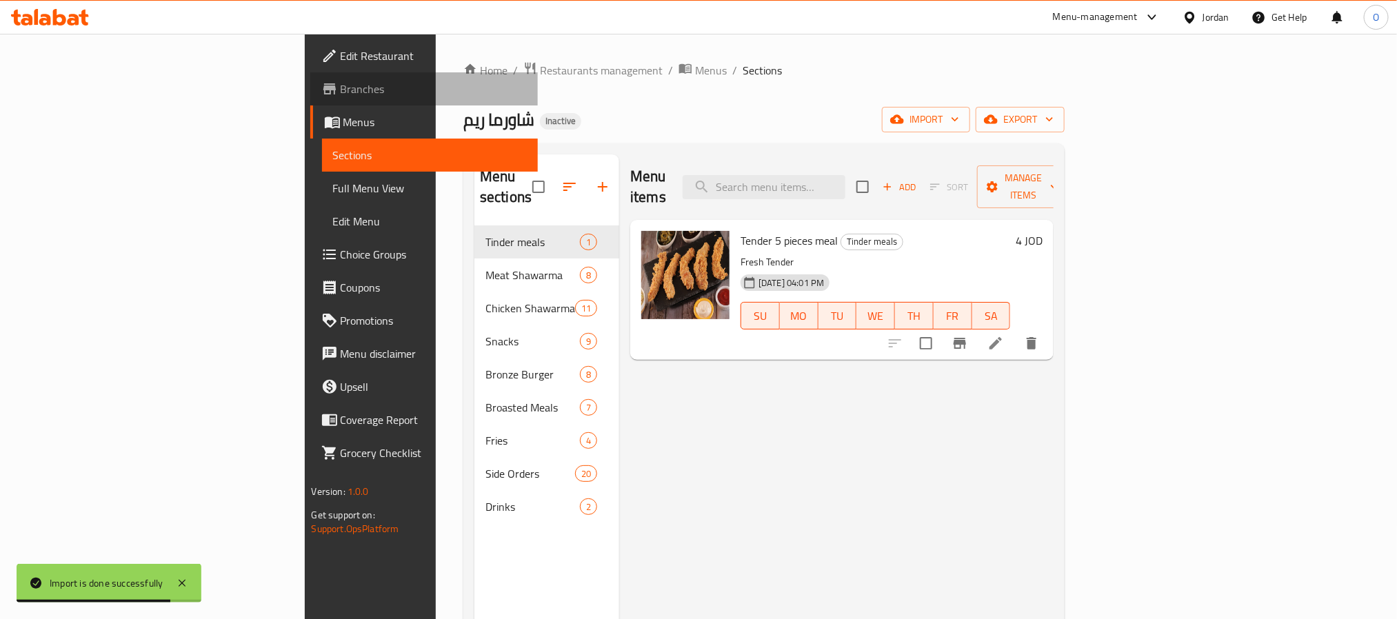
click at [341, 81] on span "Branches" at bounding box center [434, 89] width 186 height 17
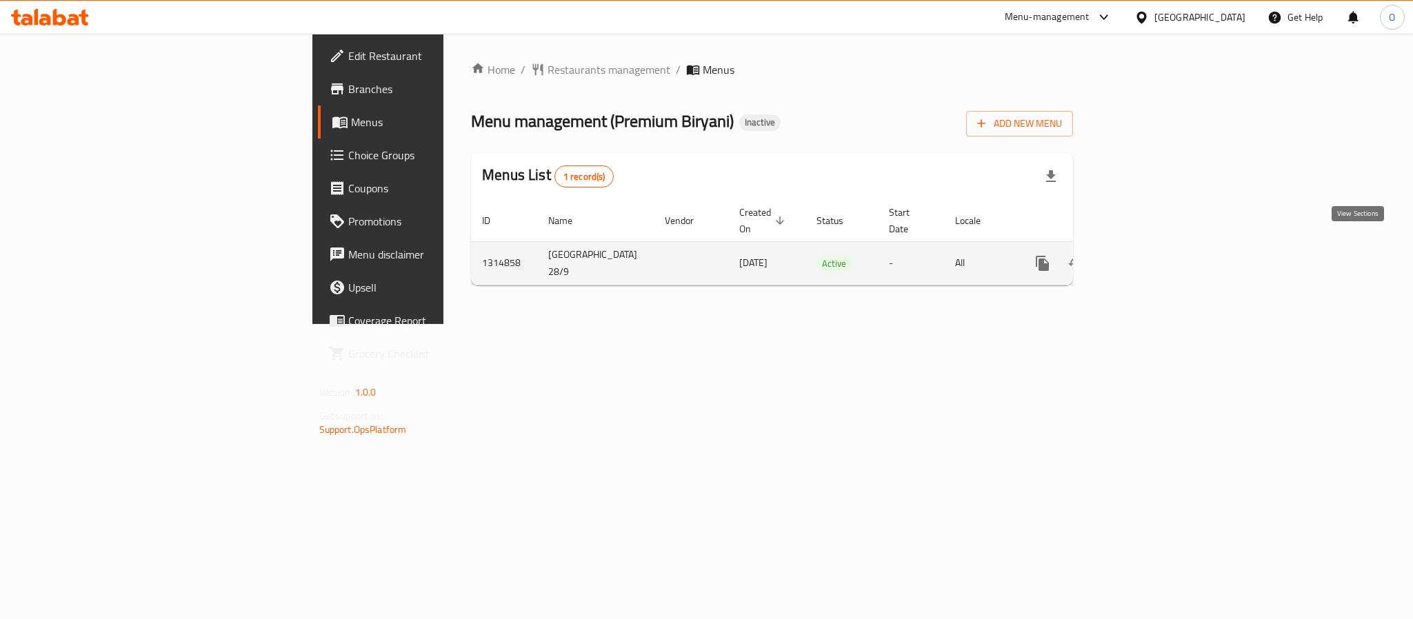
click at [1158, 247] on link "enhanced table" at bounding box center [1141, 263] width 33 height 33
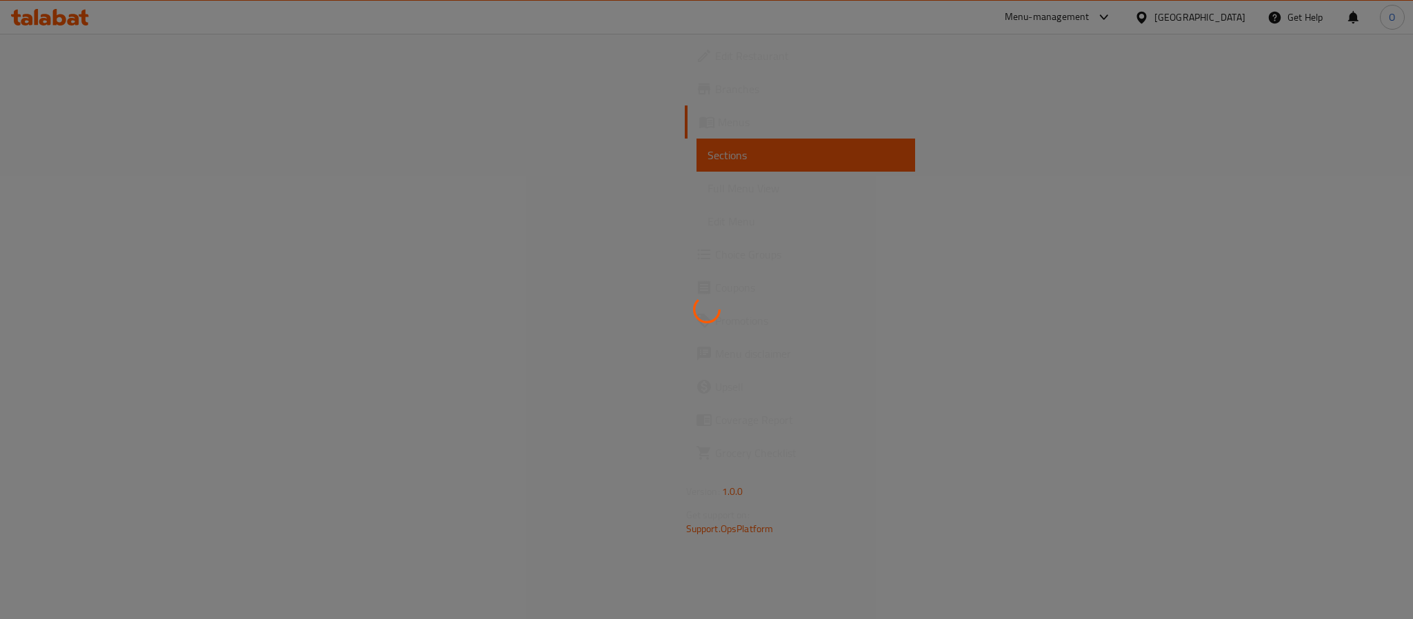
click at [1016, 117] on div at bounding box center [706, 309] width 1413 height 619
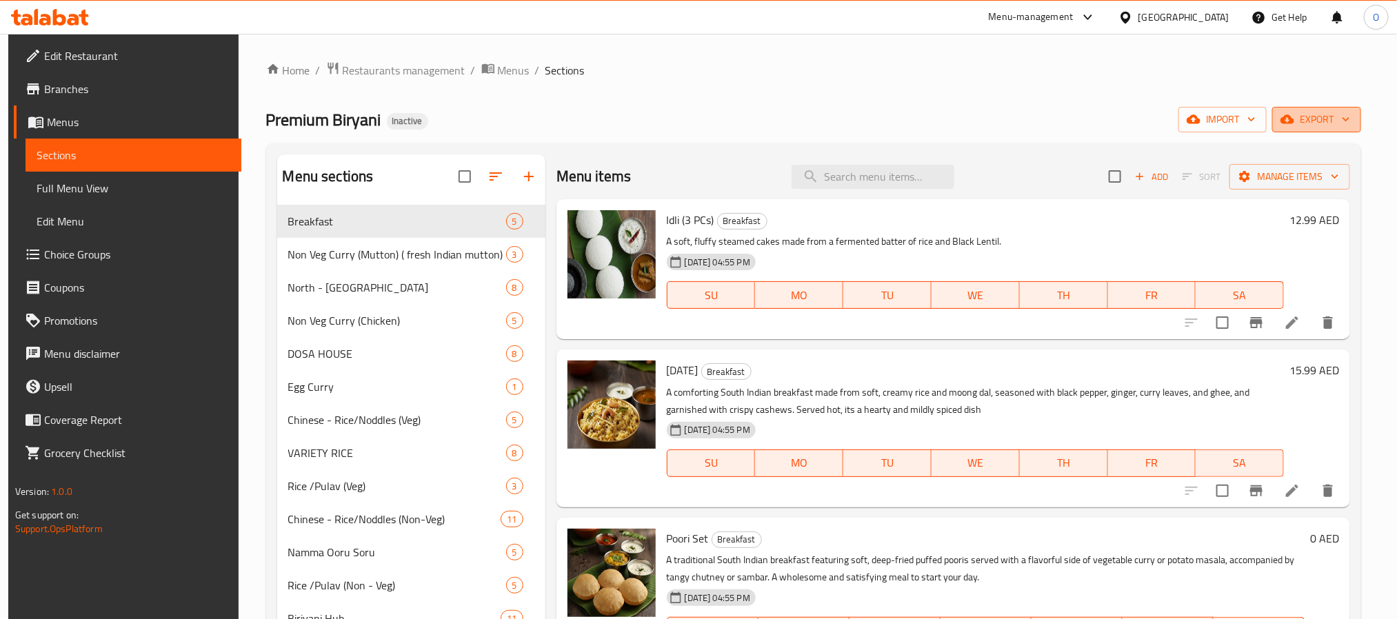
click at [1338, 112] on span "export" at bounding box center [1316, 119] width 67 height 17
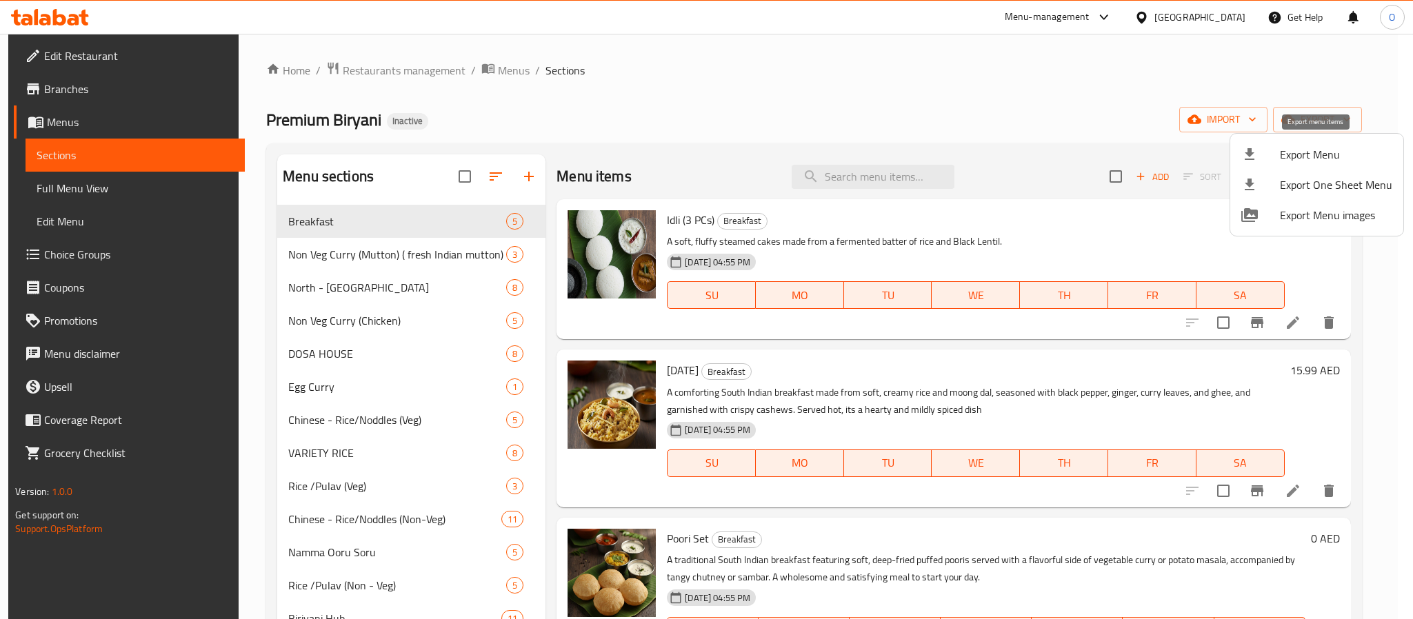
click at [1318, 146] on span "Export Menu" at bounding box center [1336, 154] width 112 height 17
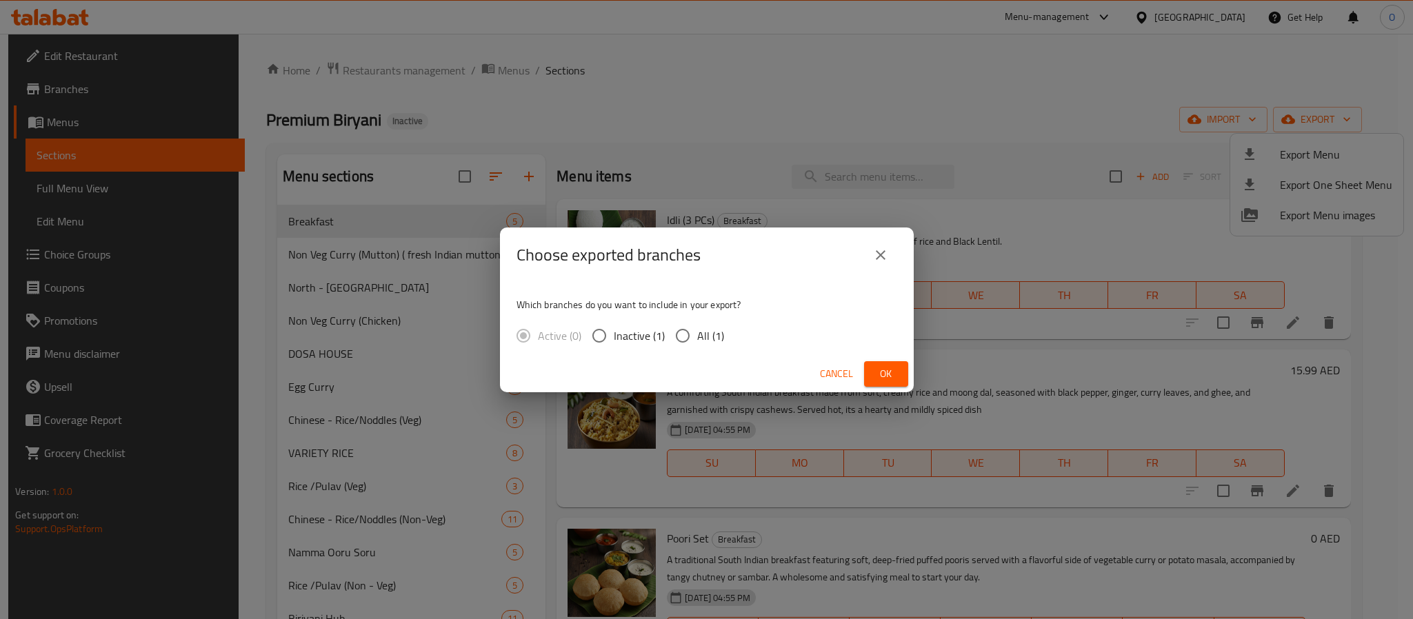
click at [882, 376] on span "Ok" at bounding box center [886, 373] width 22 height 17
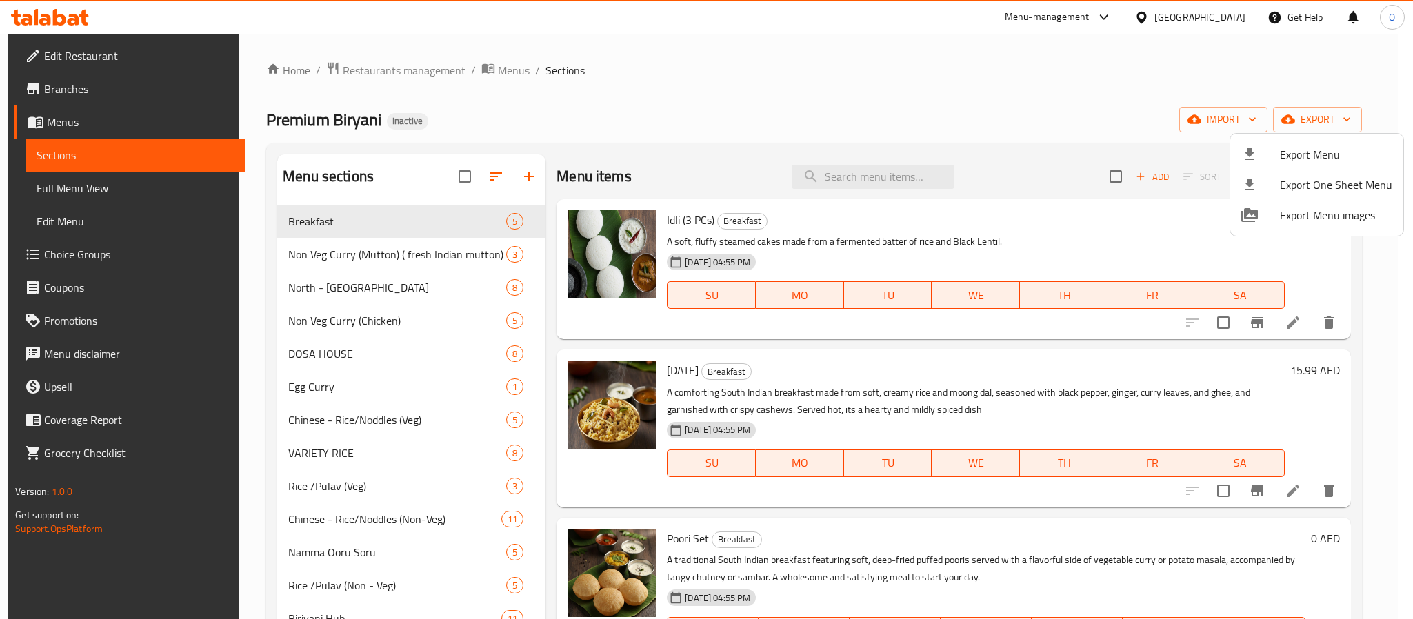
click at [108, 94] on div at bounding box center [706, 309] width 1413 height 619
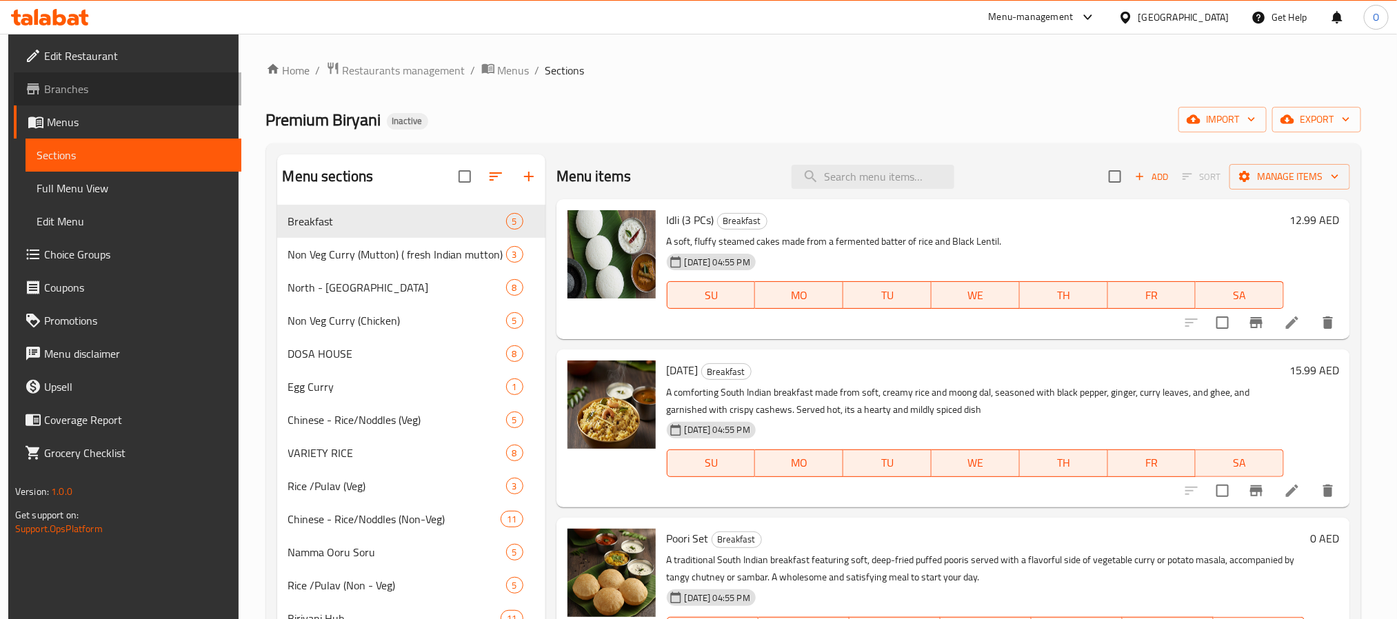
click at [98, 90] on span "Branches" at bounding box center [137, 89] width 186 height 17
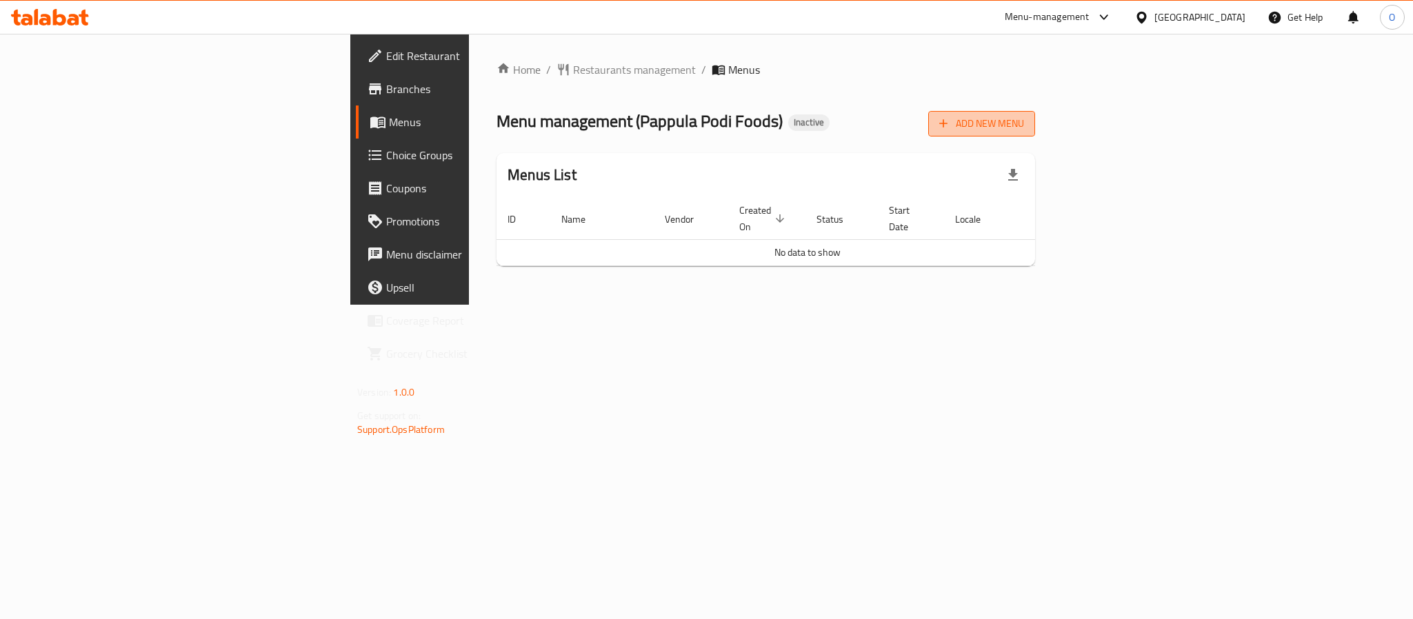
click at [1035, 133] on button "Add New Menu" at bounding box center [981, 124] width 107 height 26
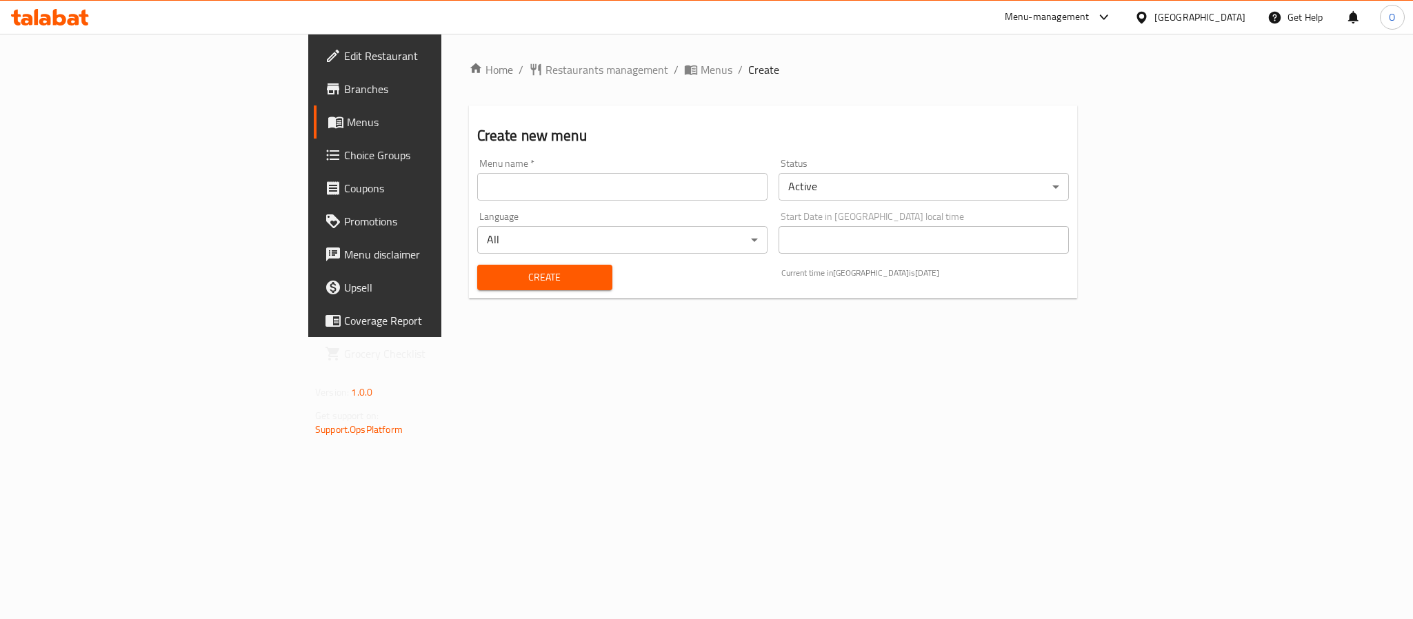
click at [648, 163] on div "Menu name   * Menu name *" at bounding box center [622, 180] width 290 height 42
click at [635, 195] on input "text" at bounding box center [622, 187] width 290 height 28
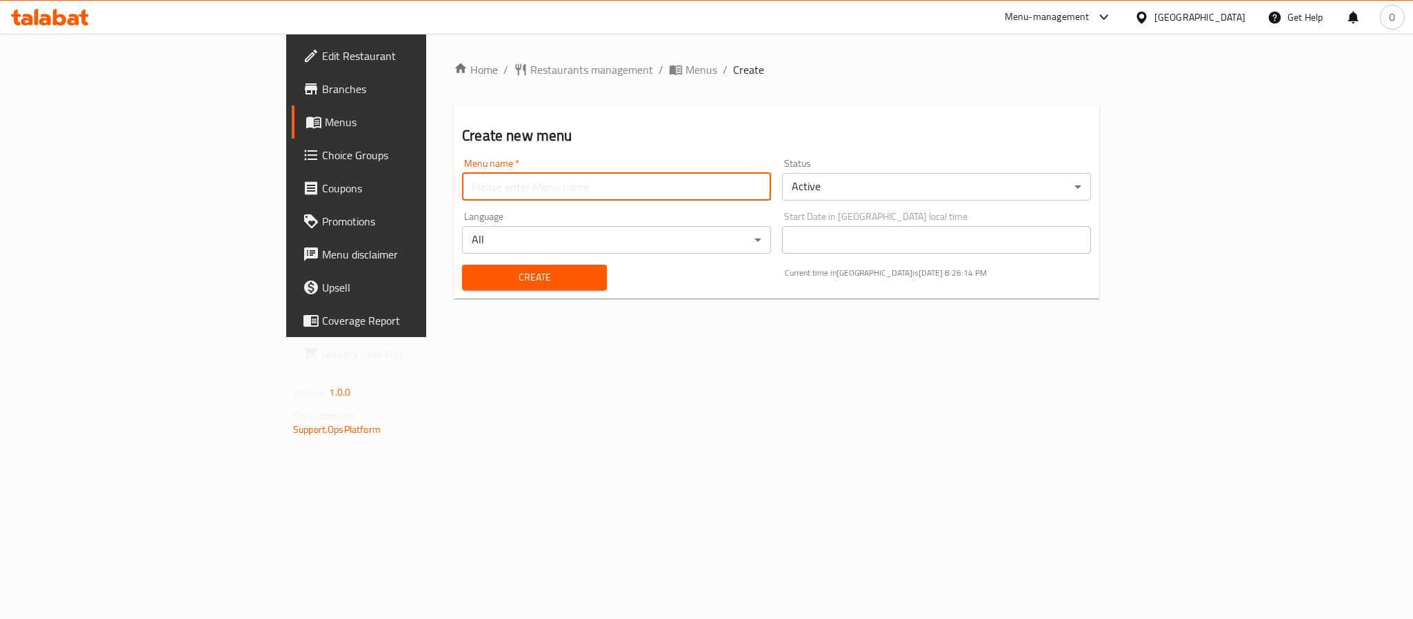
type input "[DATE]"
click at [462, 265] on button "Create" at bounding box center [534, 278] width 145 height 26
drag, startPoint x: 509, startPoint y: 81, endPoint x: 823, endPoint y: 163, distance: 325.1
click at [509, 81] on div "Home / Restaurants management / Menus / Create Create new menu Menu name   * Me…" at bounding box center [776, 185] width 645 height 248
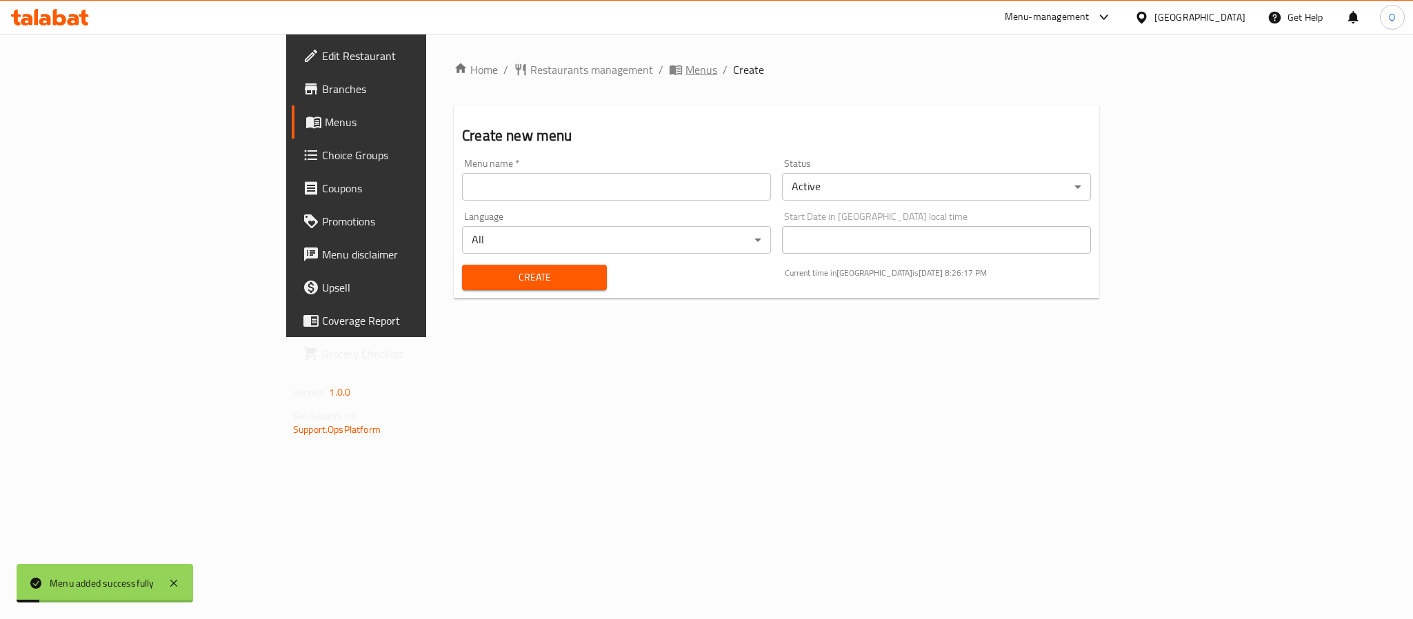
click at [685, 71] on span "Menus" at bounding box center [701, 69] width 32 height 17
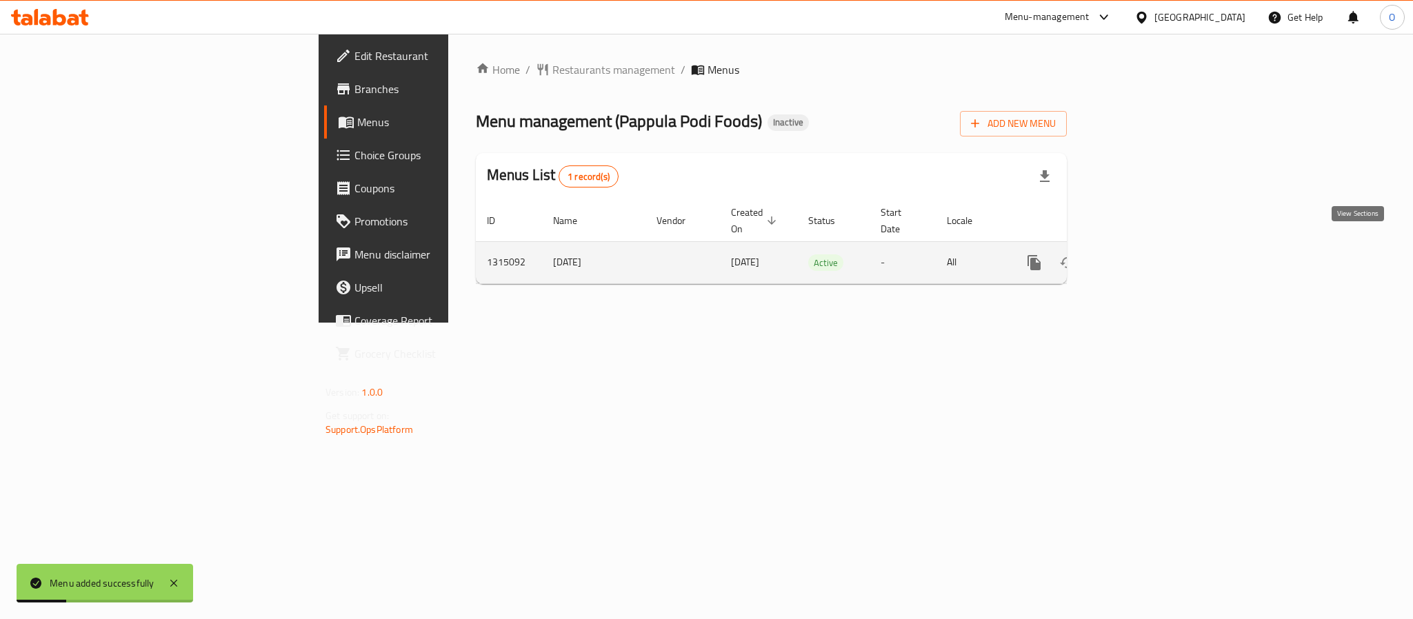
click at [1142, 254] on icon "enhanced table" at bounding box center [1133, 262] width 17 height 17
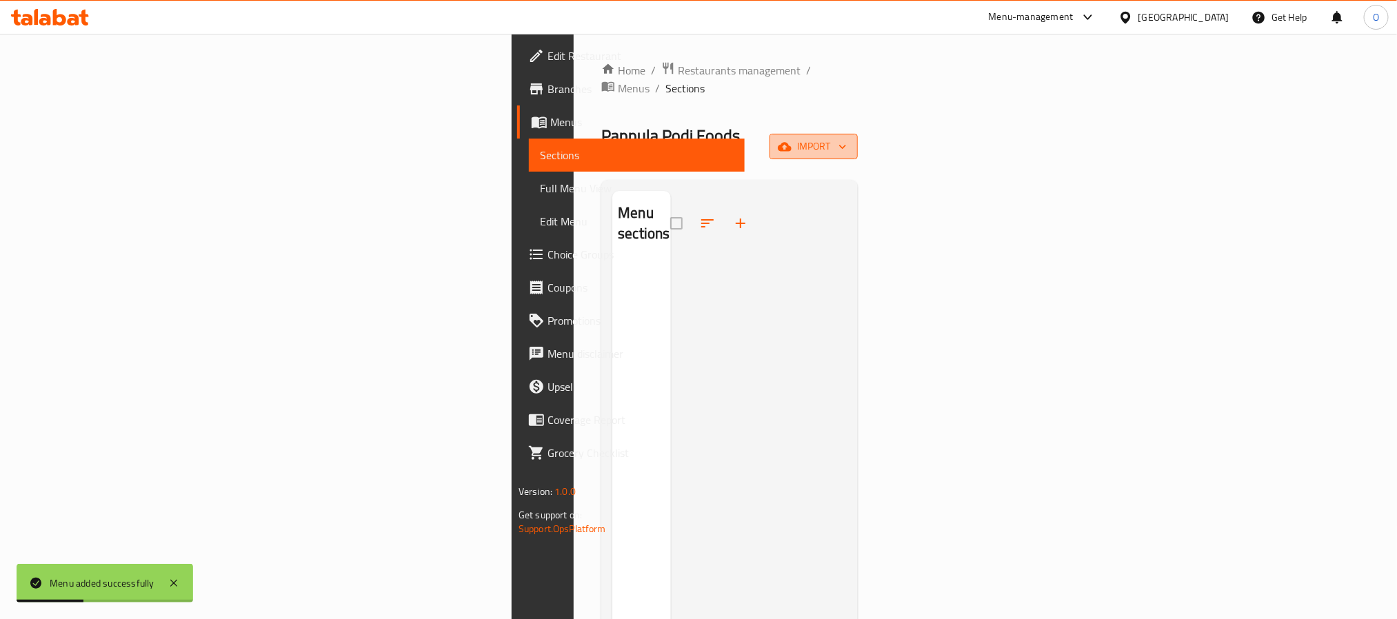
click at [791, 142] on icon "button" at bounding box center [785, 146] width 14 height 9
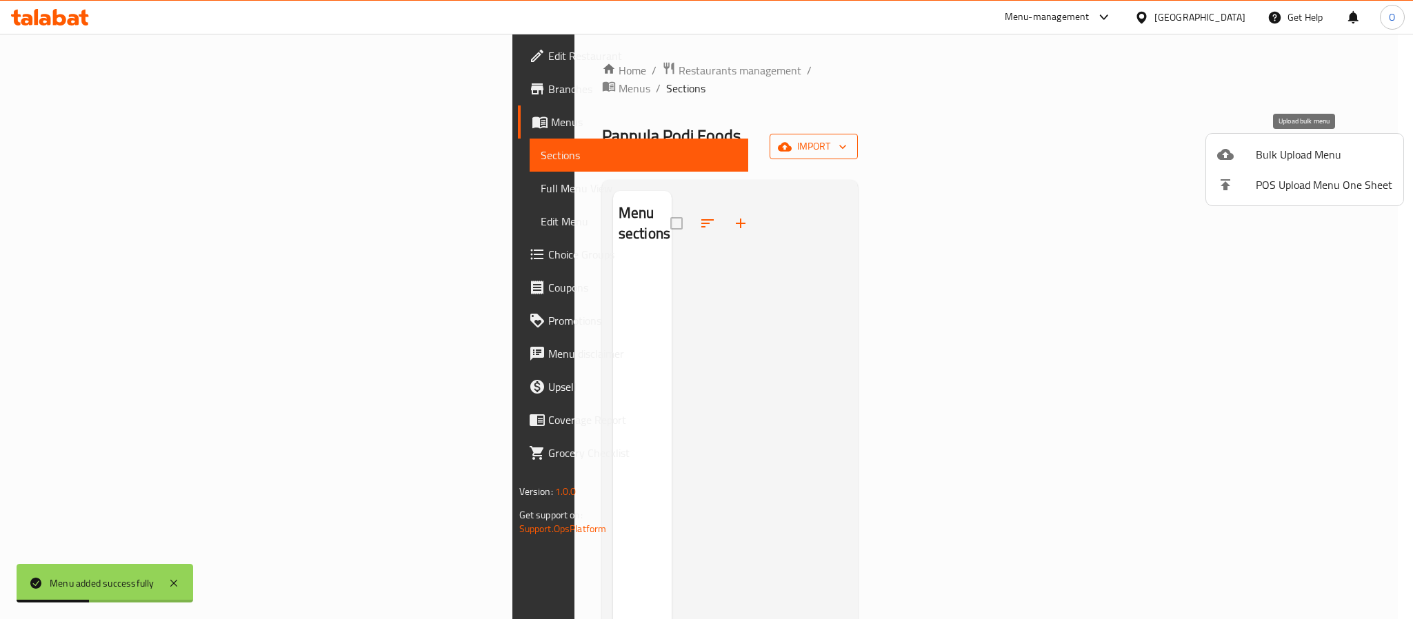
click at [1252, 163] on li "Bulk Upload Menu" at bounding box center [1304, 154] width 197 height 30
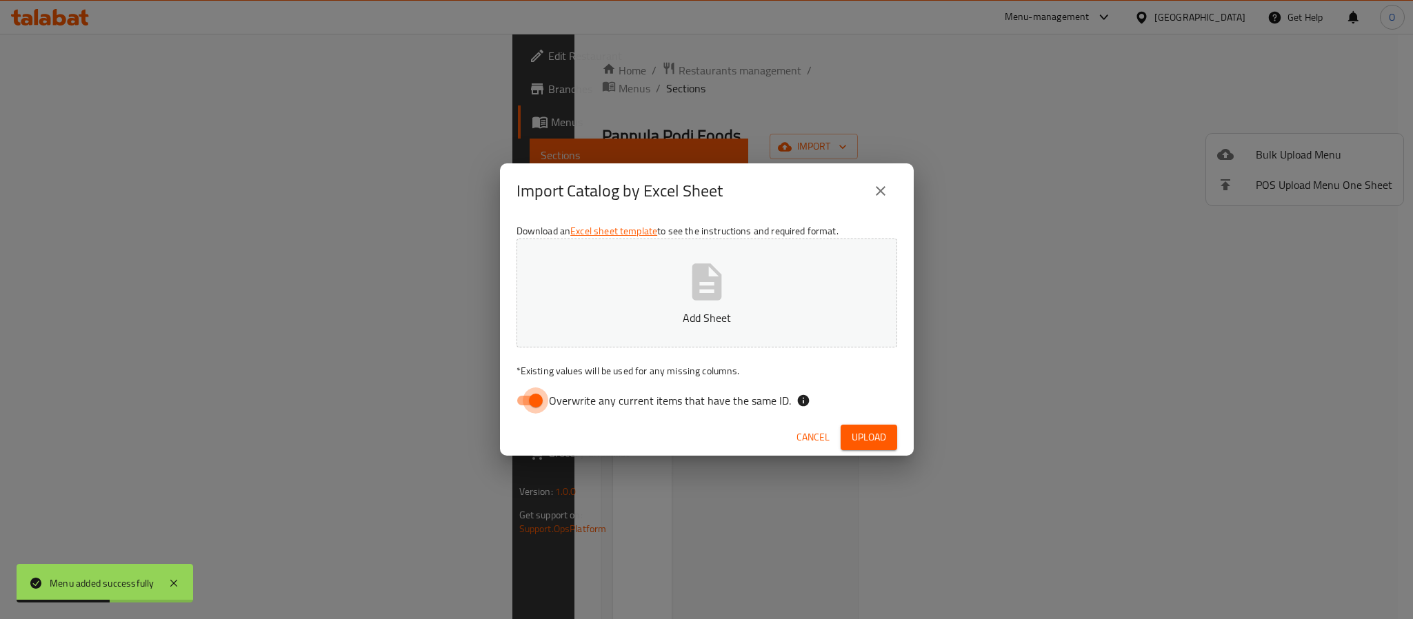
click at [521, 406] on input "Overwrite any current items that have the same ID." at bounding box center [535, 400] width 79 height 26
checkbox input "false"
click at [855, 437] on span "Upload" at bounding box center [868, 437] width 34 height 17
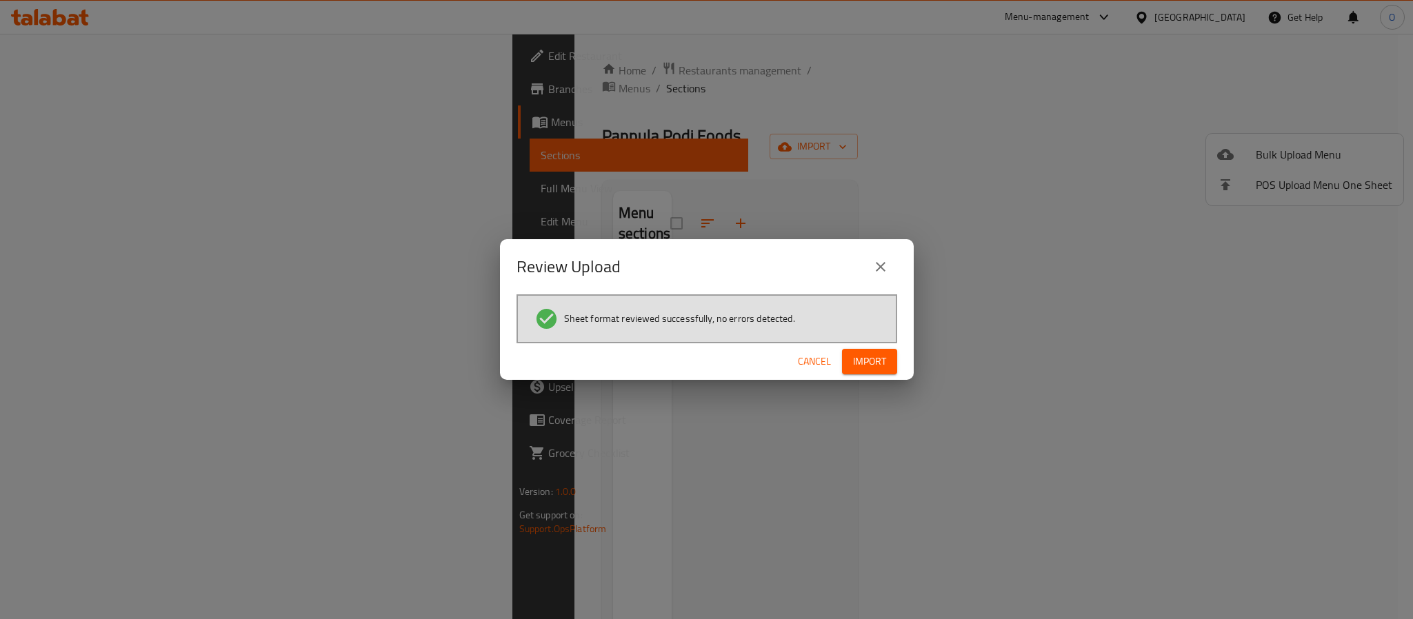
click at [876, 354] on span "Import" at bounding box center [869, 361] width 33 height 17
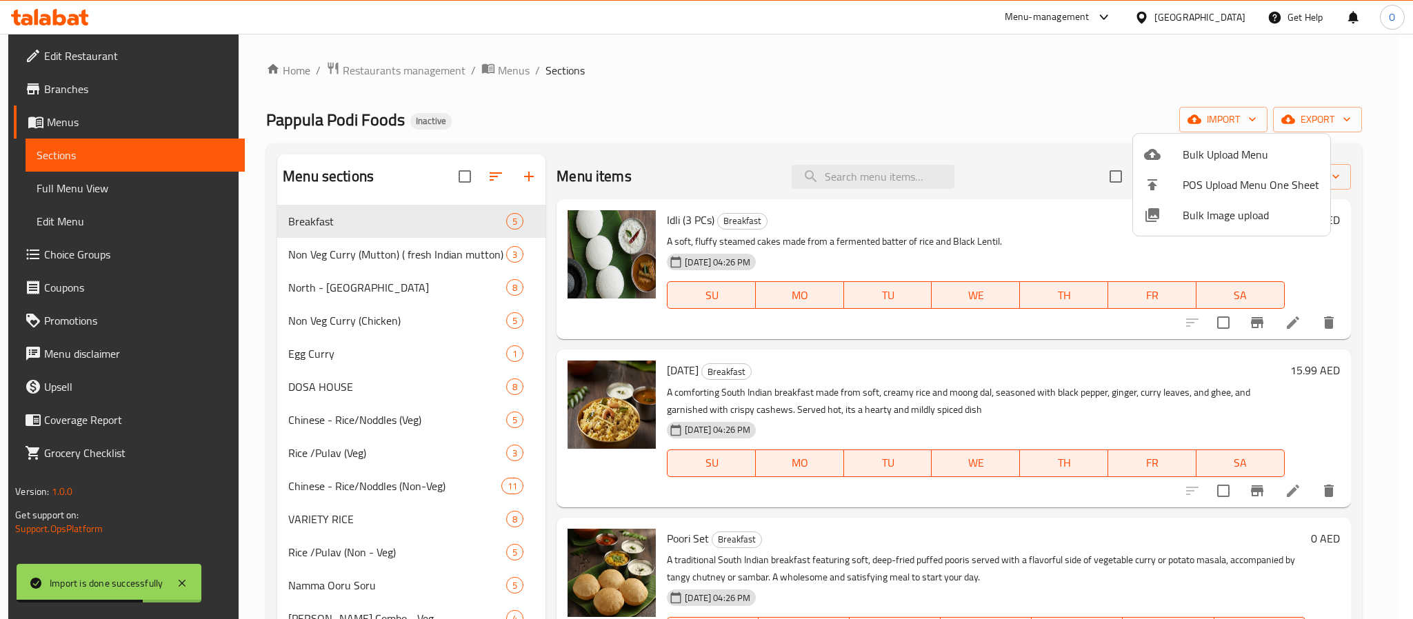
click at [48, 71] on div at bounding box center [706, 309] width 1413 height 619
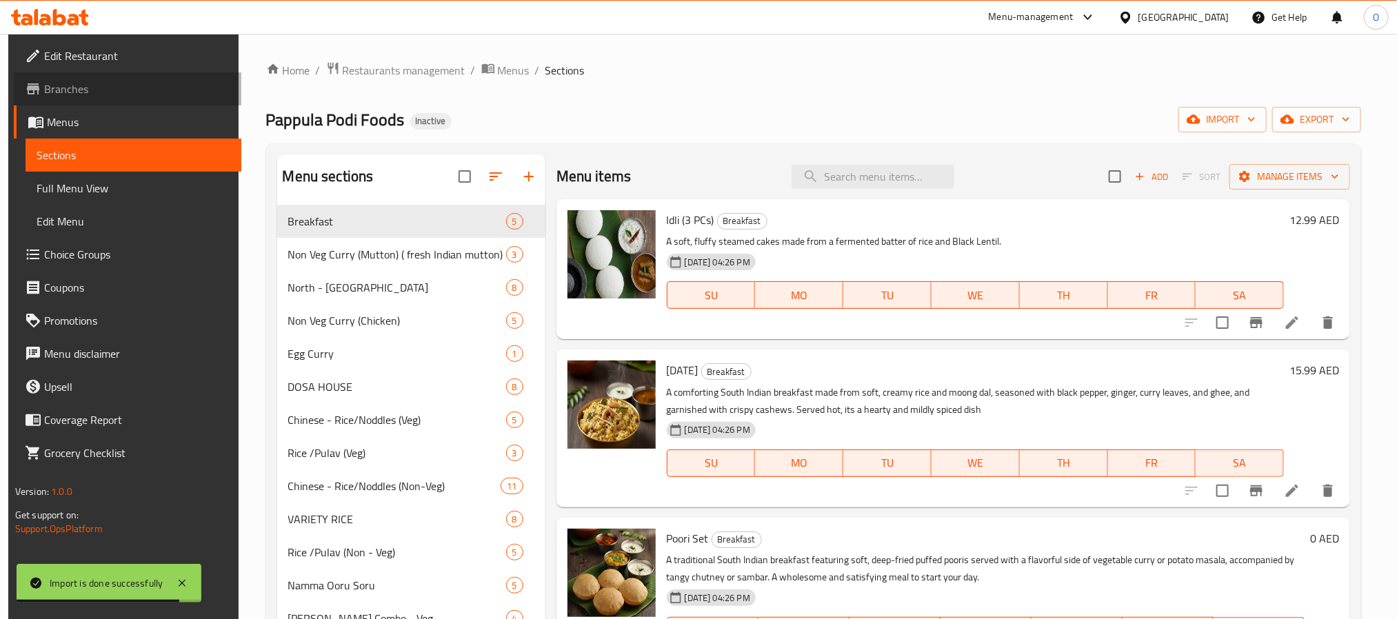
click at [95, 81] on span "Branches" at bounding box center [137, 89] width 186 height 17
